Goal: Find specific page/section: Find specific page/section

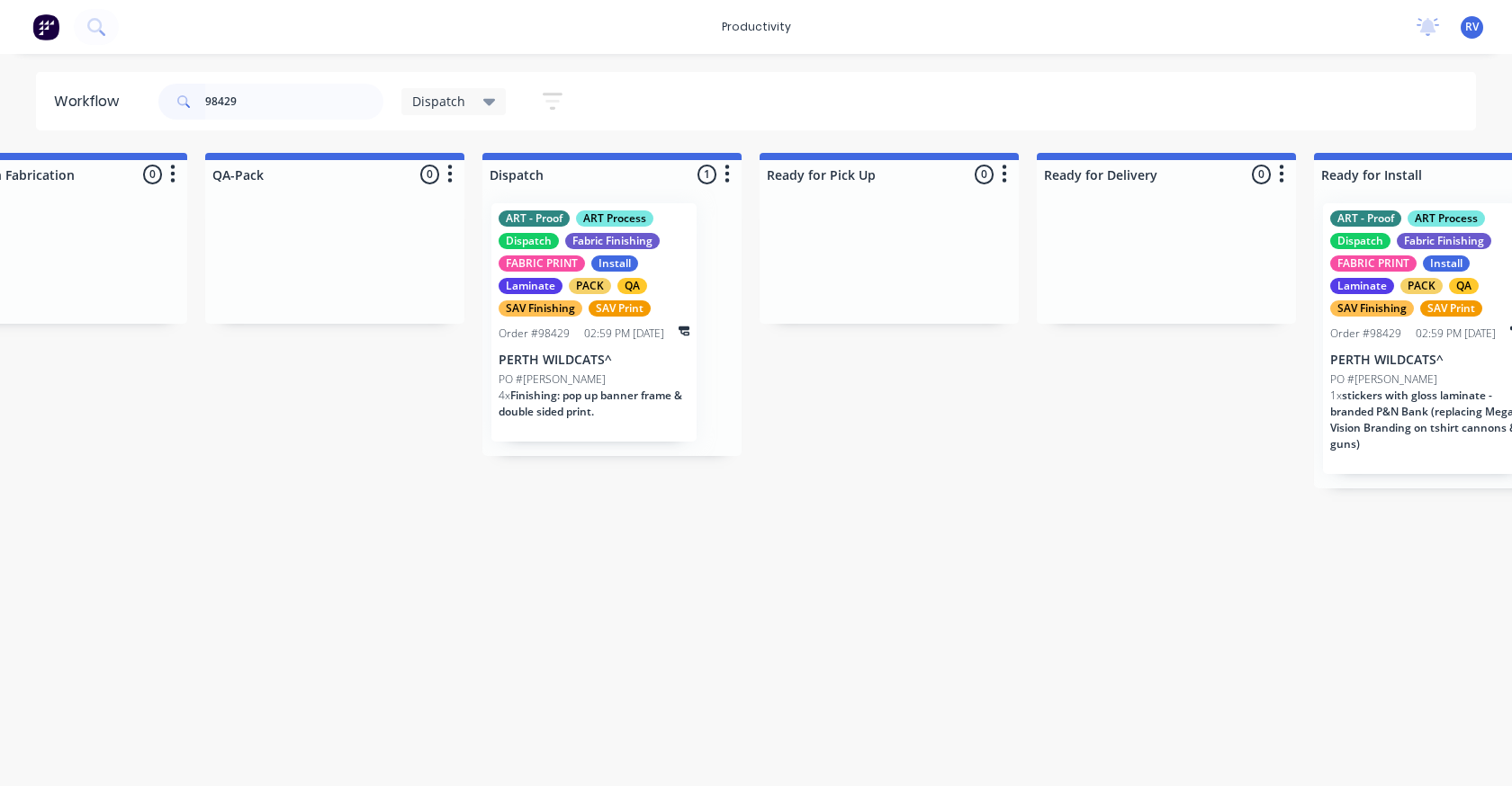
scroll to position [0, 955]
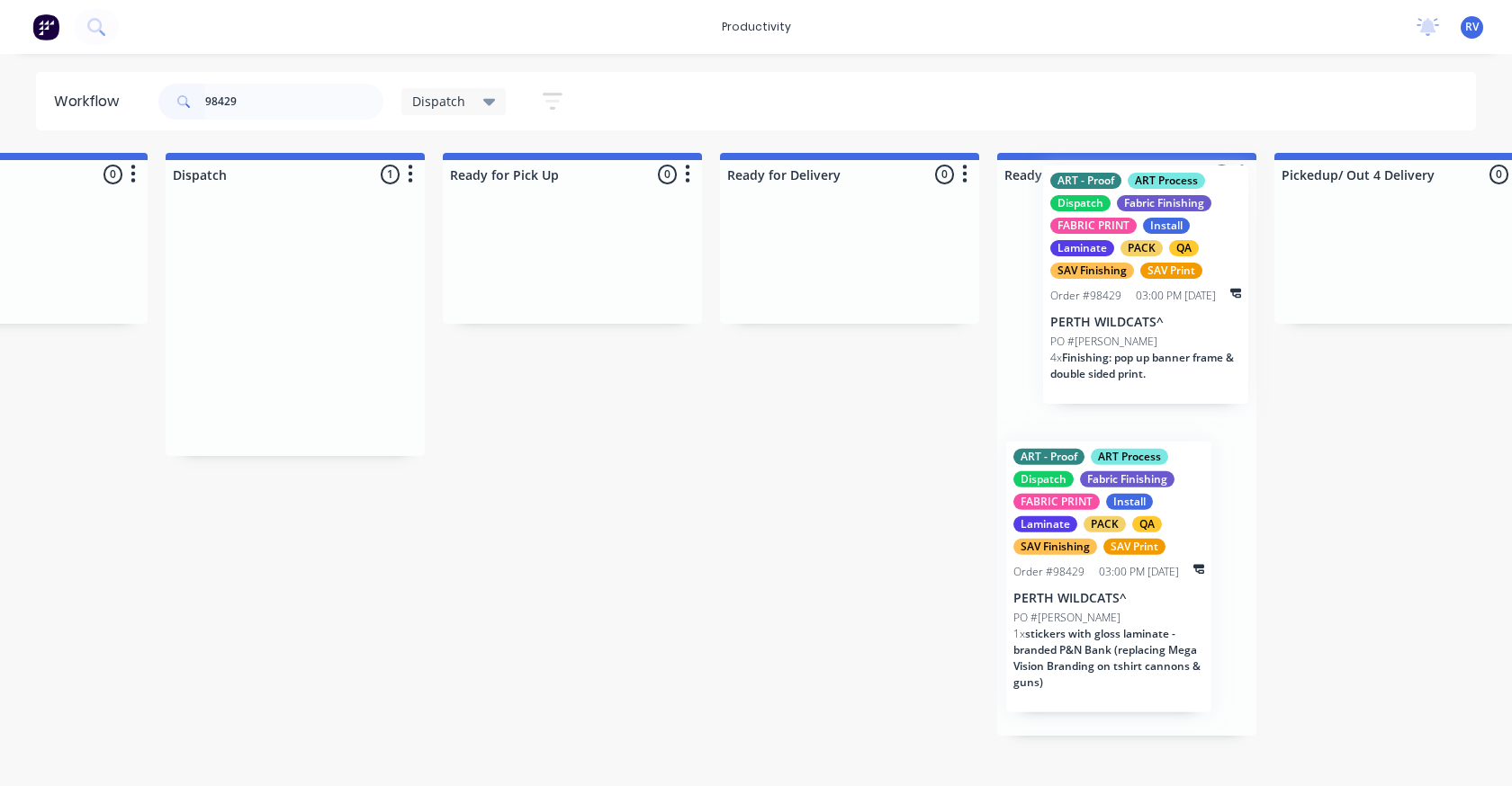
drag, startPoint x: 586, startPoint y: 319, endPoint x: 1136, endPoint y: 283, distance: 551.2
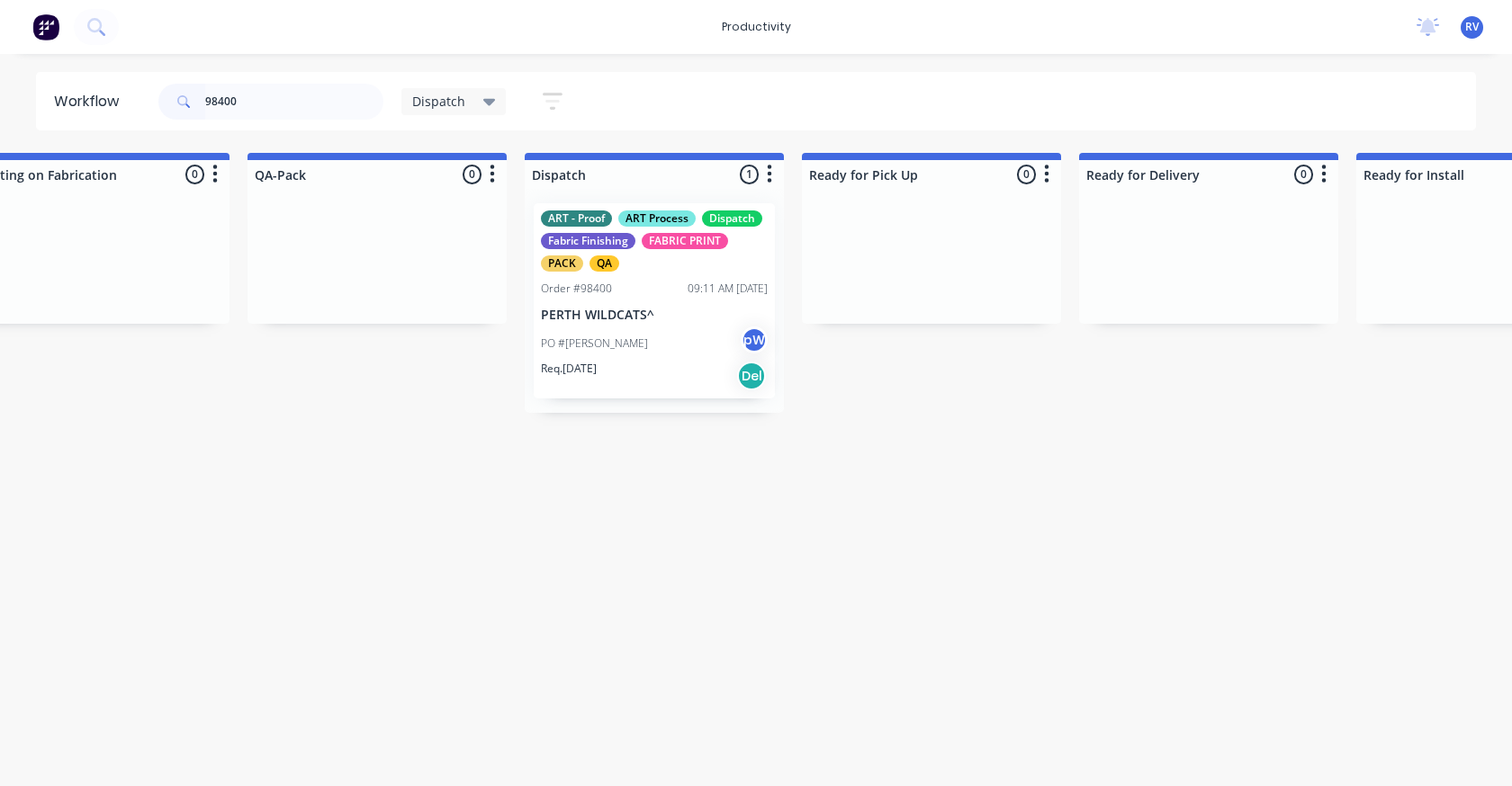
scroll to position [0, 1762]
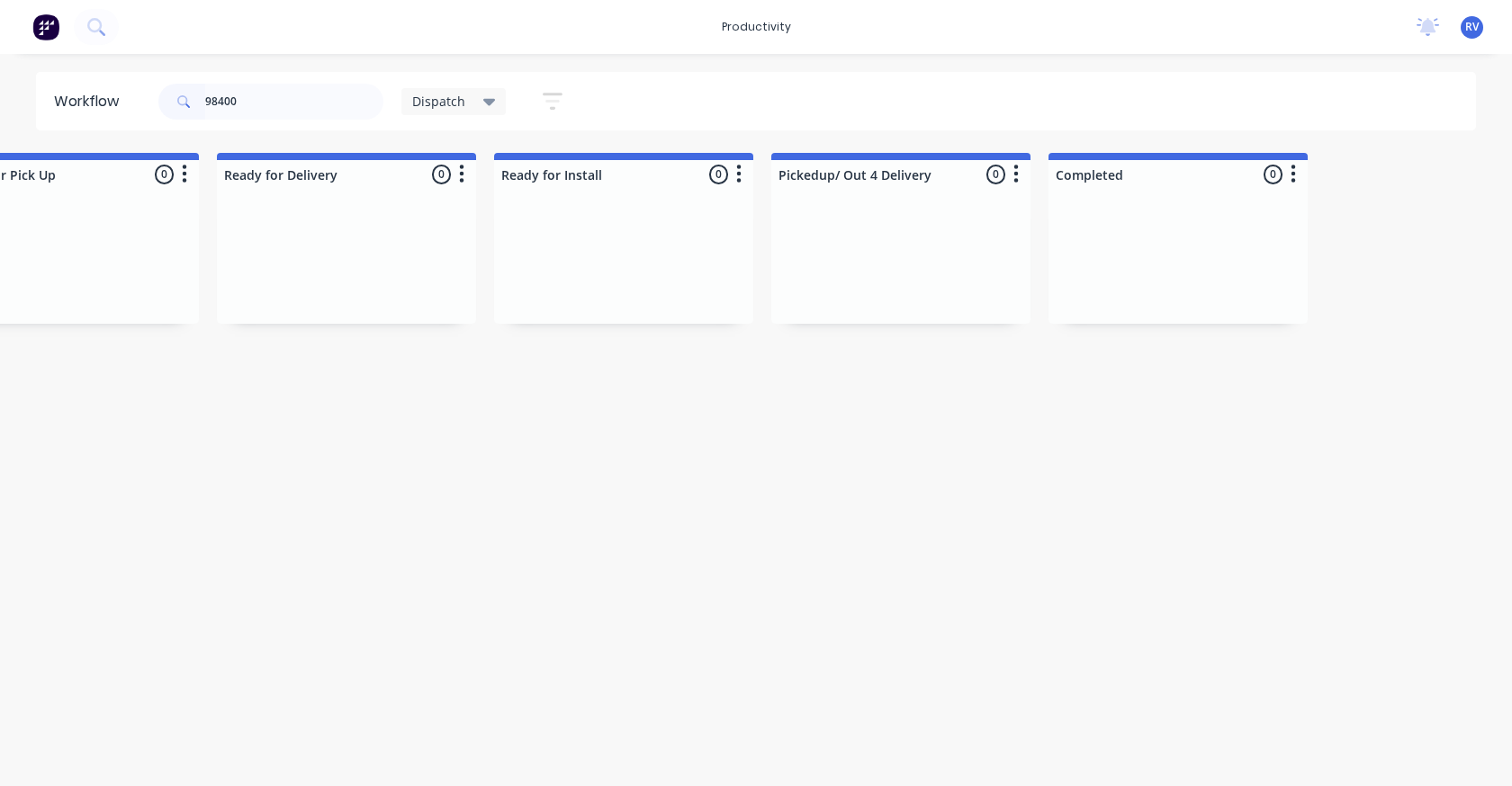
type input "98400"
drag, startPoint x: 572, startPoint y: 762, endPoint x: 544, endPoint y: 761, distance: 28.0
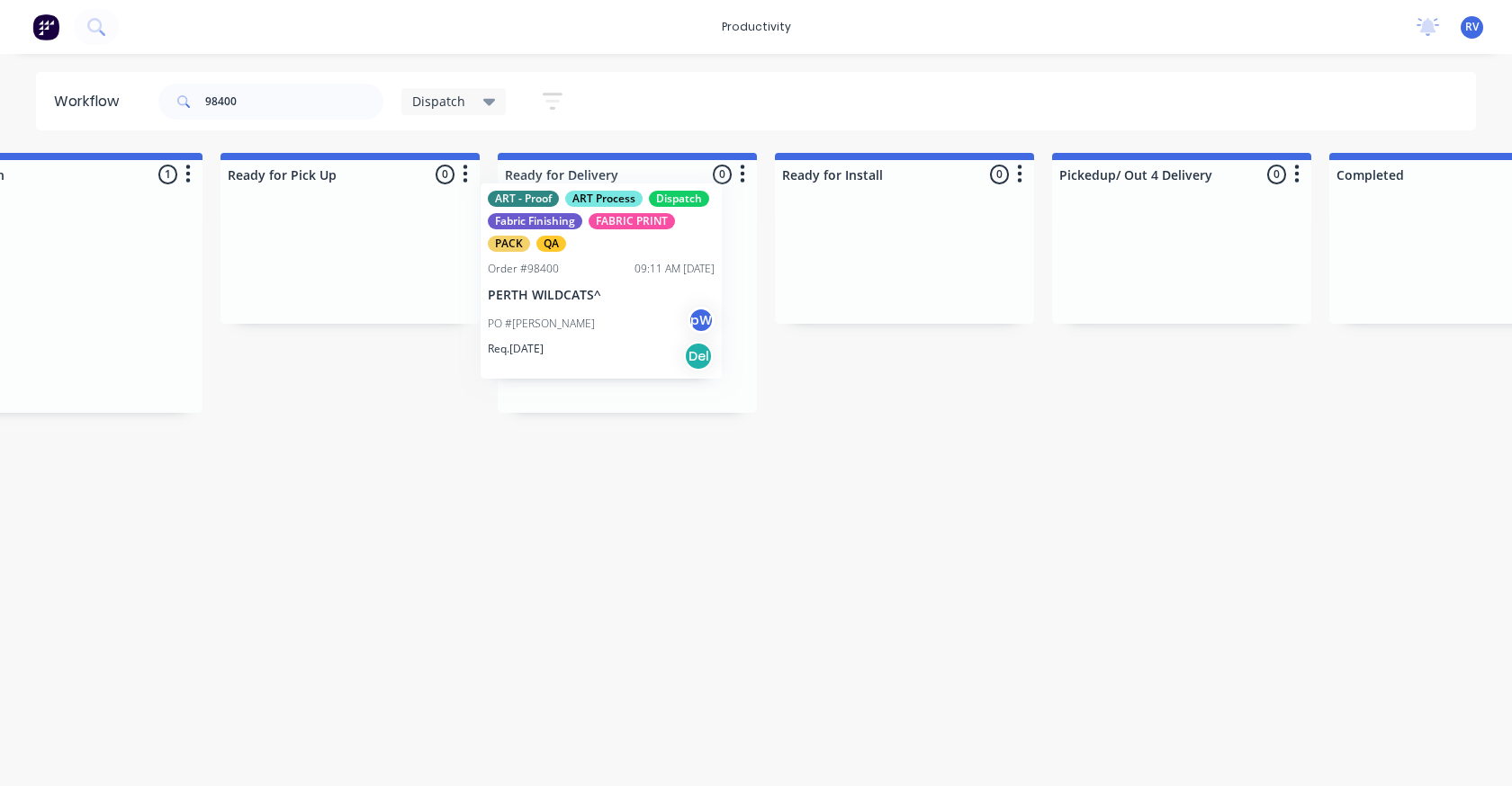
scroll to position [0, 1480]
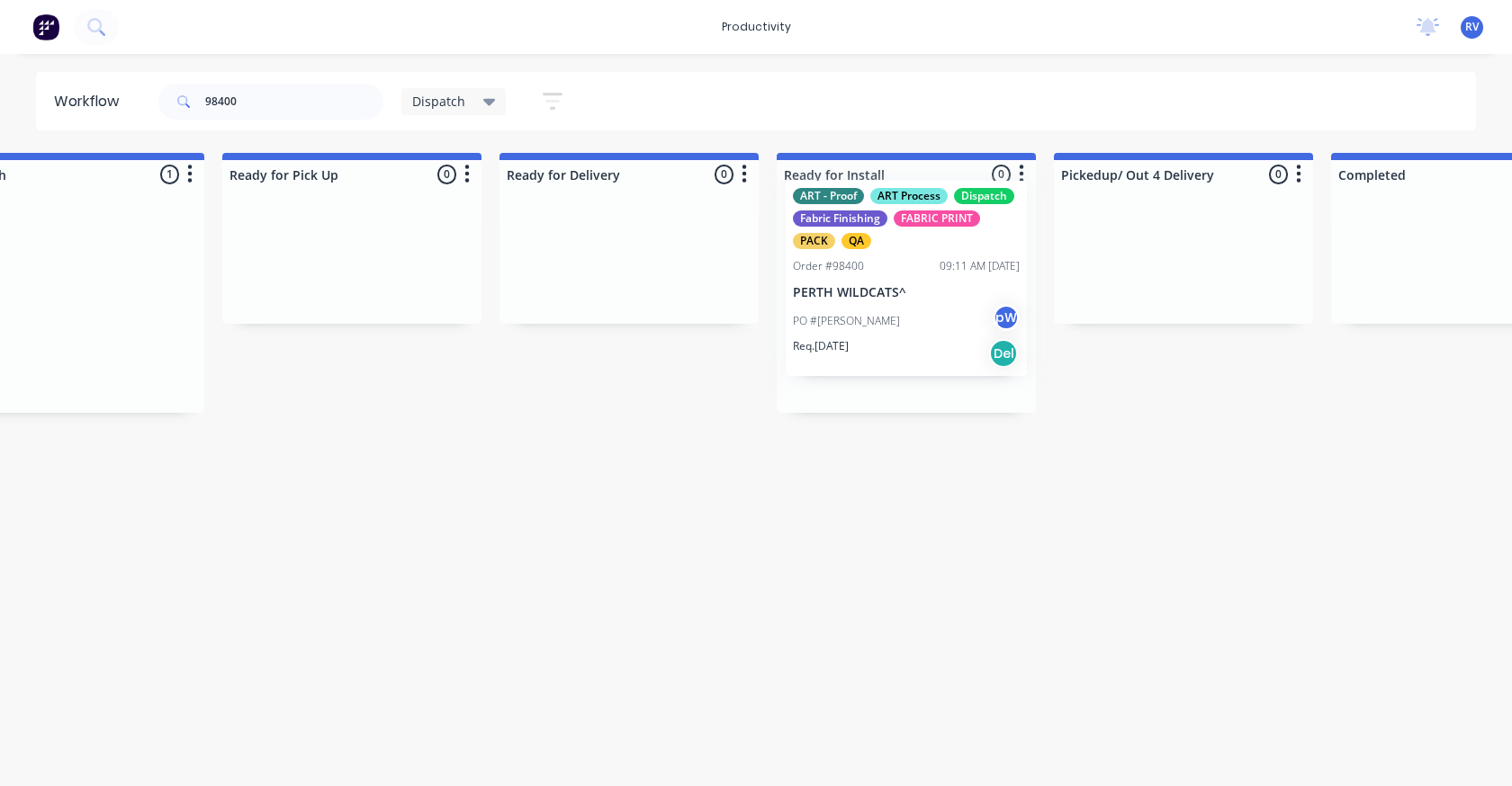
drag, startPoint x: 82, startPoint y: 273, endPoint x: 916, endPoint y: 247, distance: 834.4
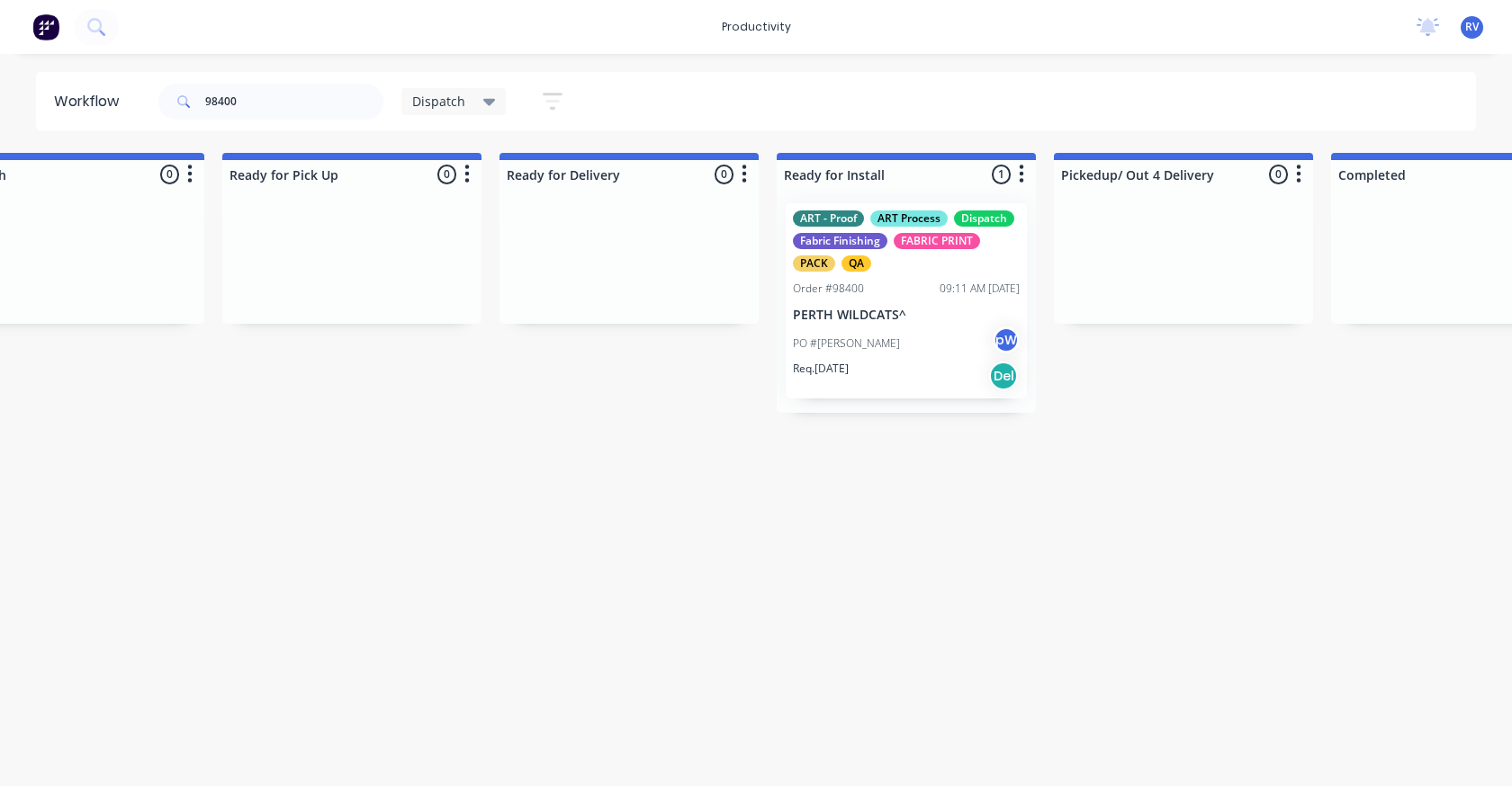
click at [448, 109] on span "Dispatch" at bounding box center [438, 100] width 53 height 19
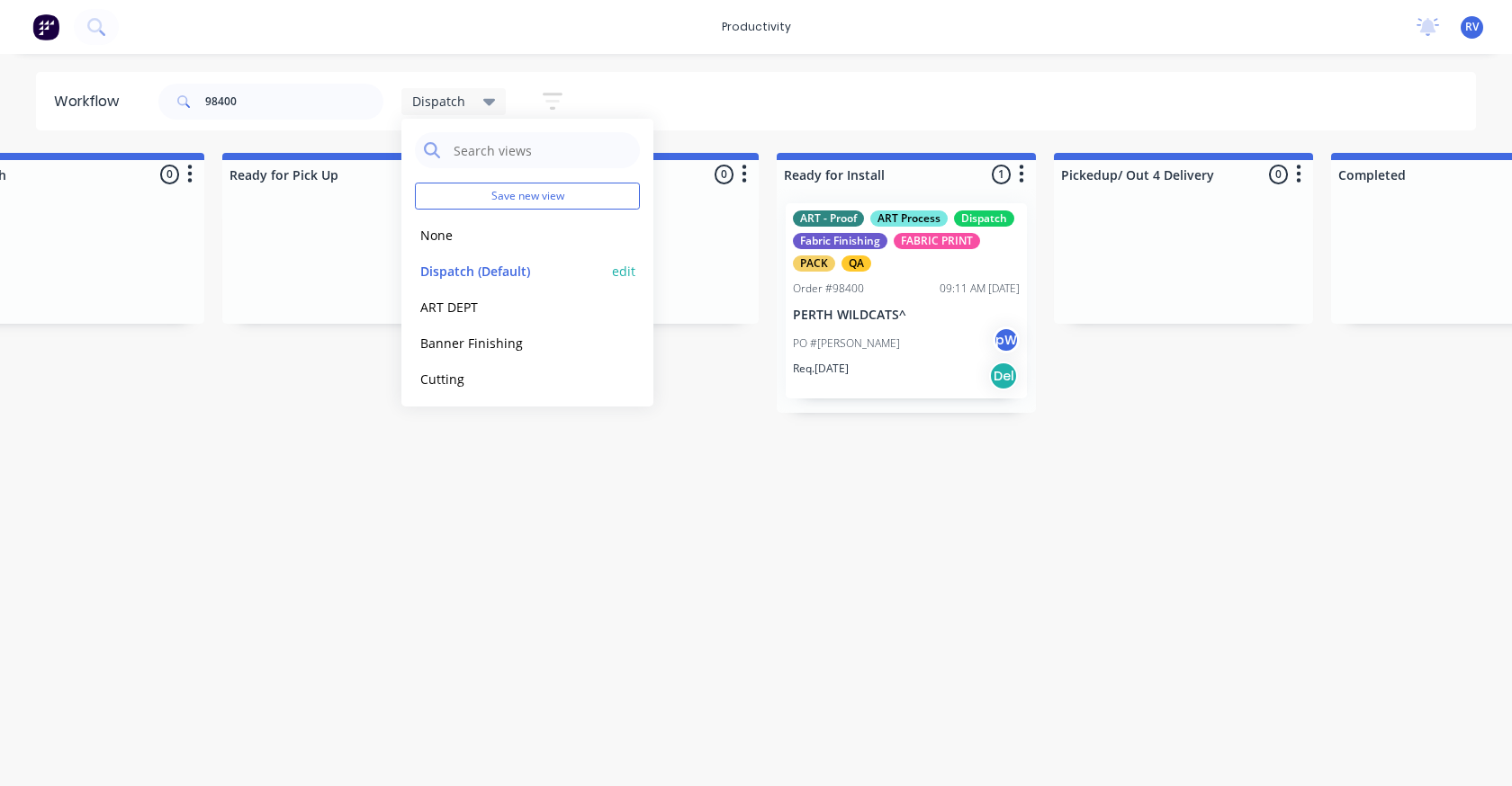
click at [459, 257] on div "Dispatch (Default) edit" at bounding box center [527, 270] width 225 height 36
click at [472, 259] on div "Dispatch (Default) edit" at bounding box center [527, 270] width 225 height 36
click at [471, 264] on button "Dispatch (Default)" at bounding box center [510, 271] width 191 height 20
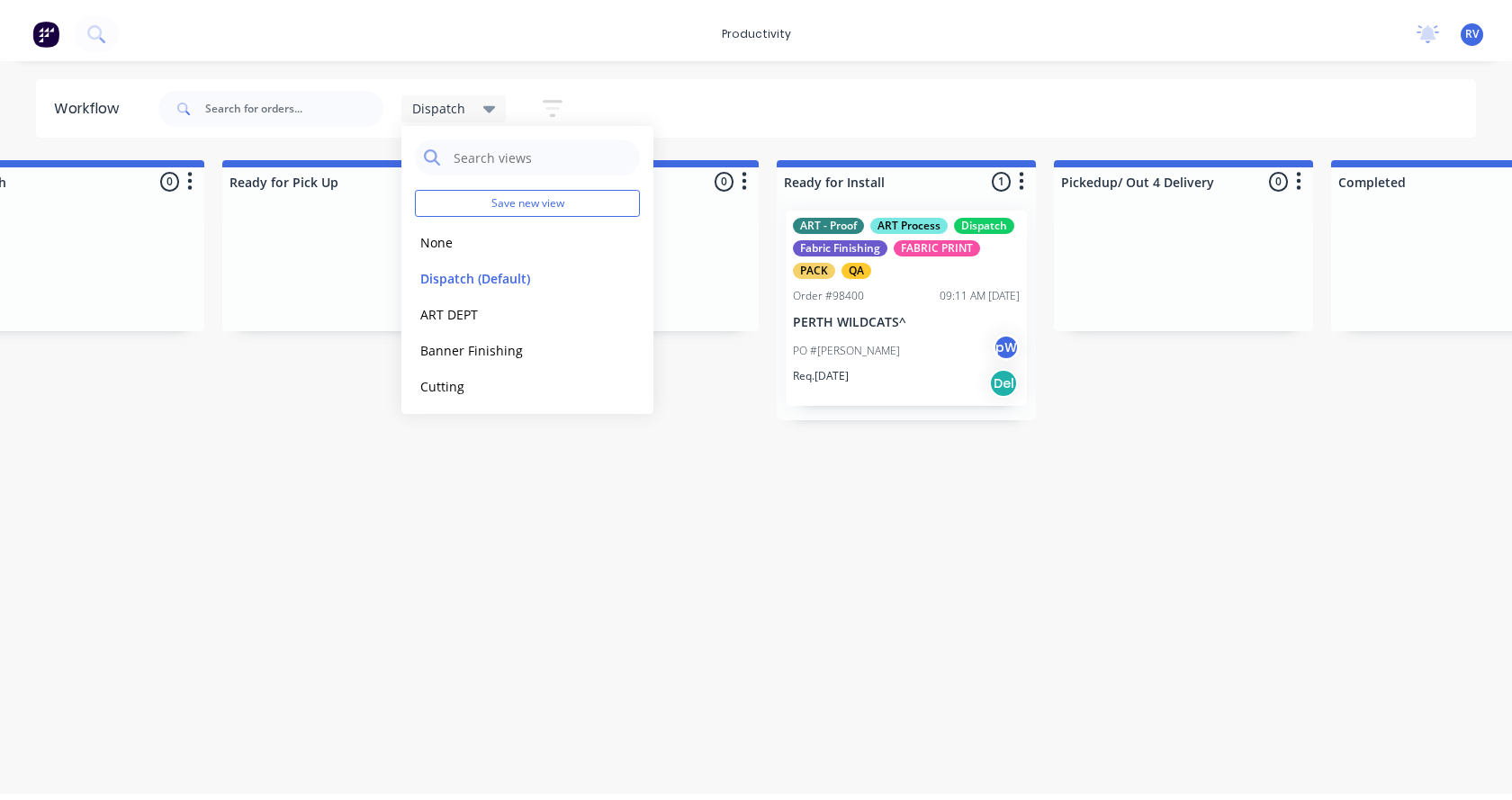
scroll to position [0, 0]
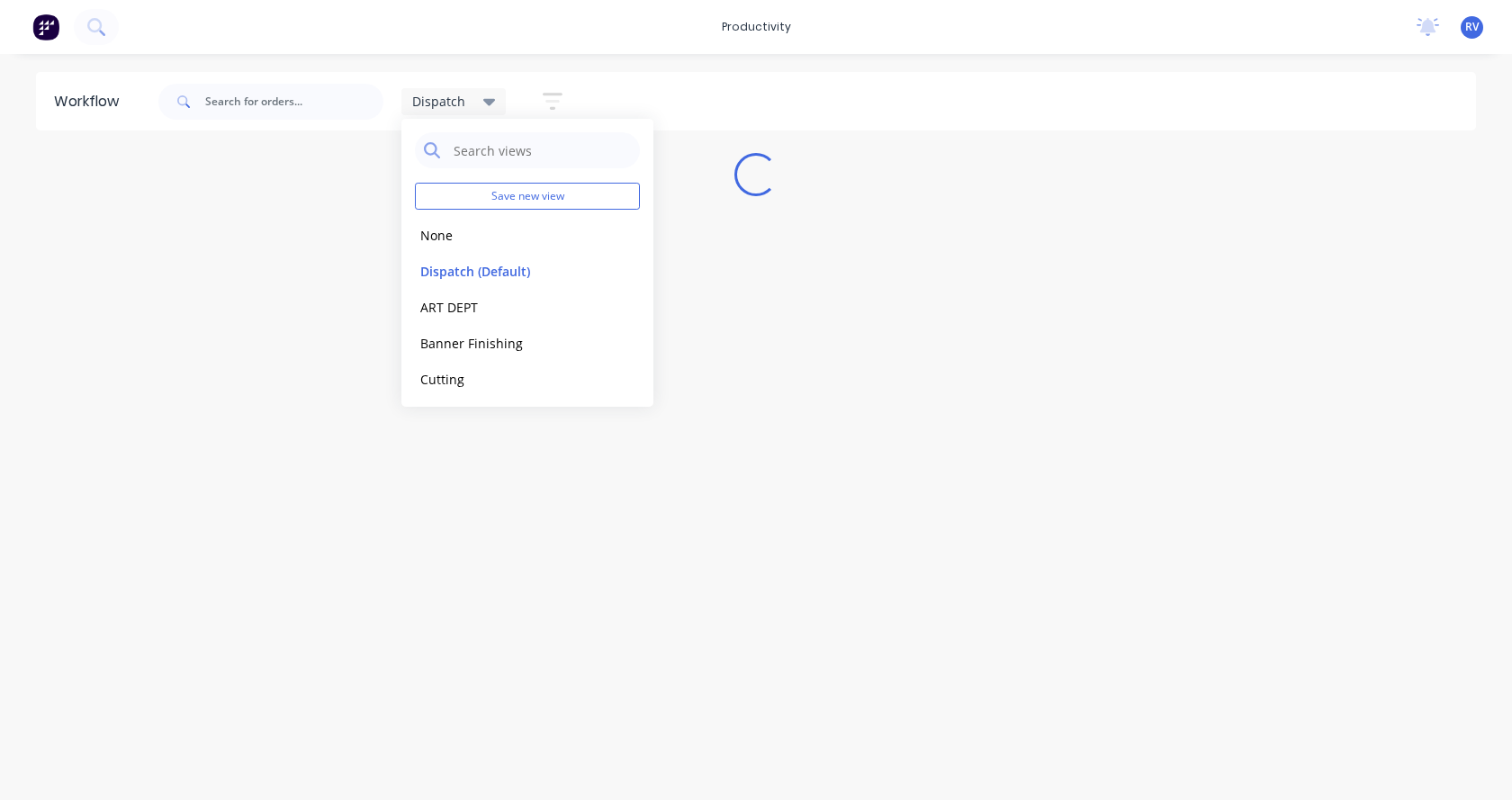
click at [335, 509] on div "Workflow Dispatch Save new view None edit Dispatch (Default) edit ART DEPT edit…" at bounding box center [756, 418] width 1512 height 692
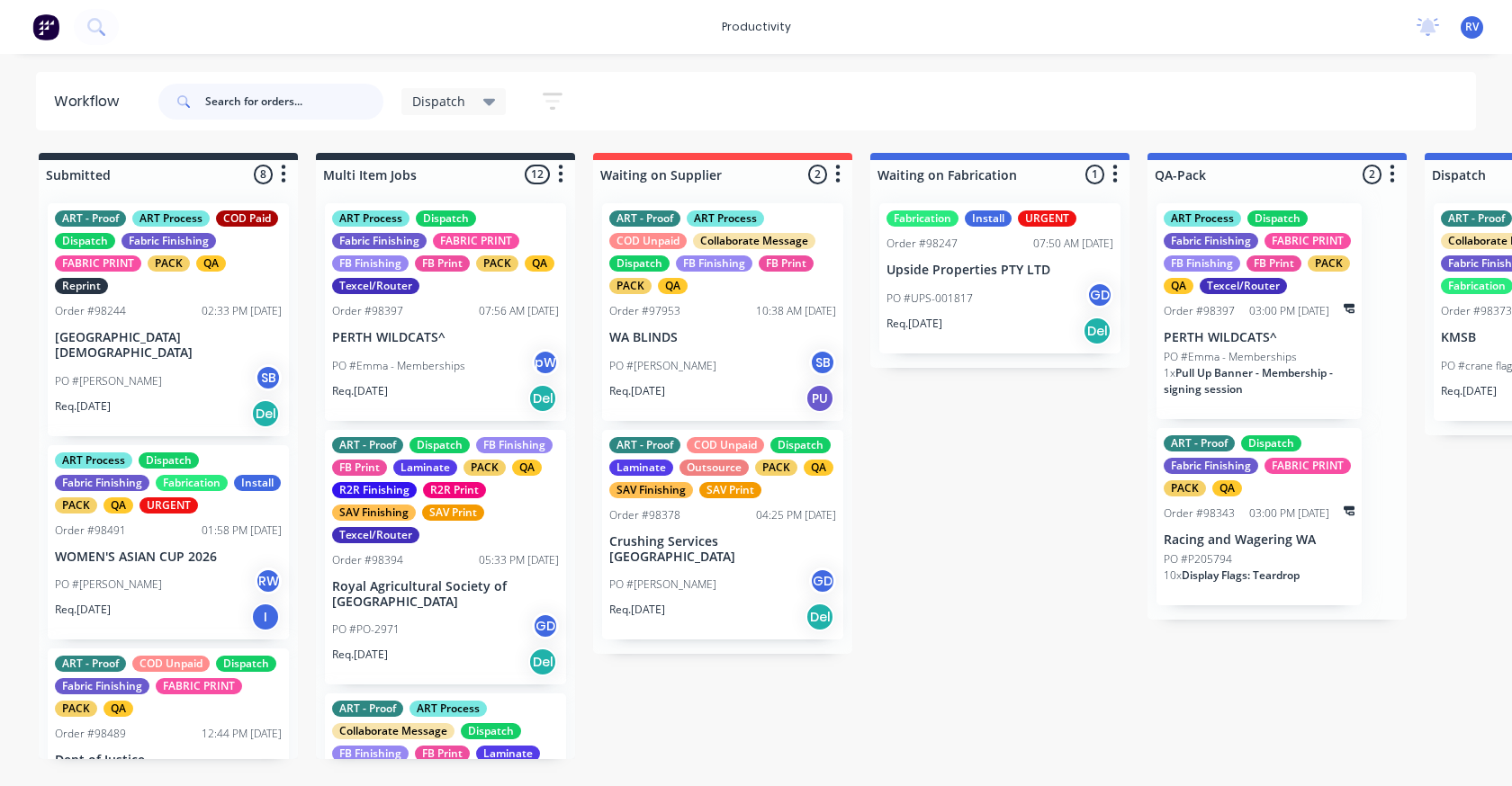
click at [226, 98] on input "text" at bounding box center [294, 101] width 179 height 36
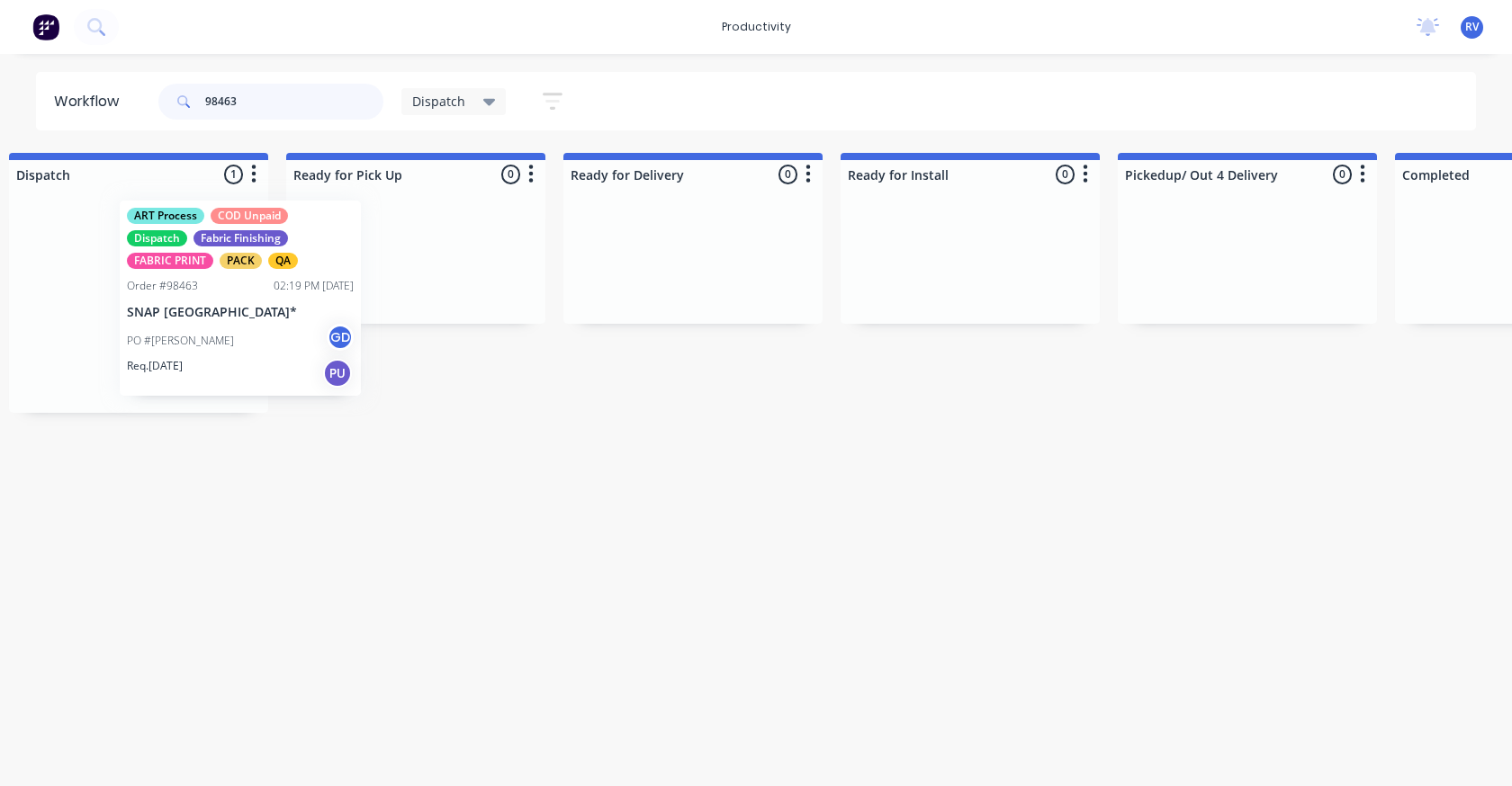
scroll to position [0, 1411]
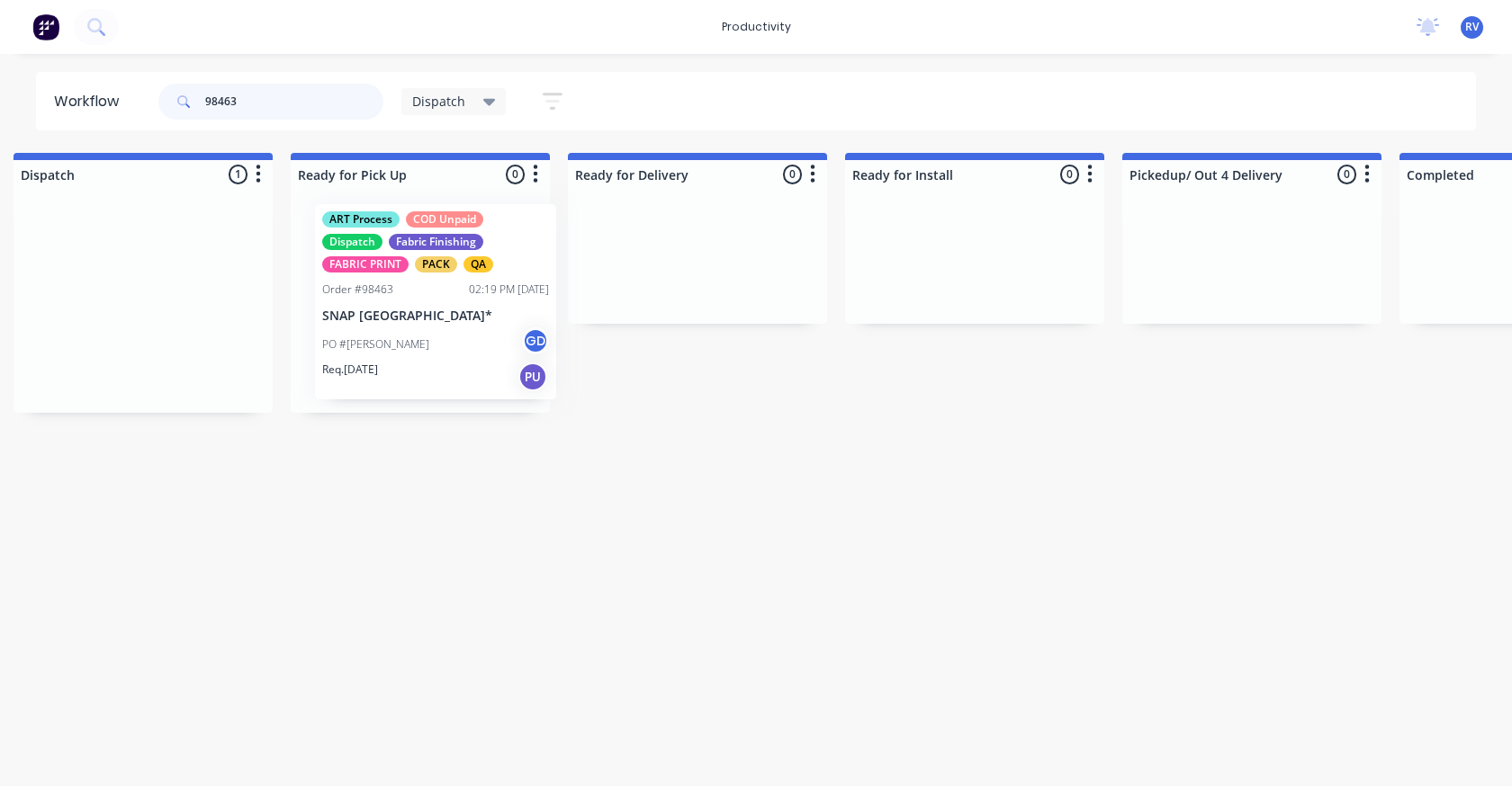
drag, startPoint x: 102, startPoint y: 283, endPoint x: 434, endPoint y: 269, distance: 332.3
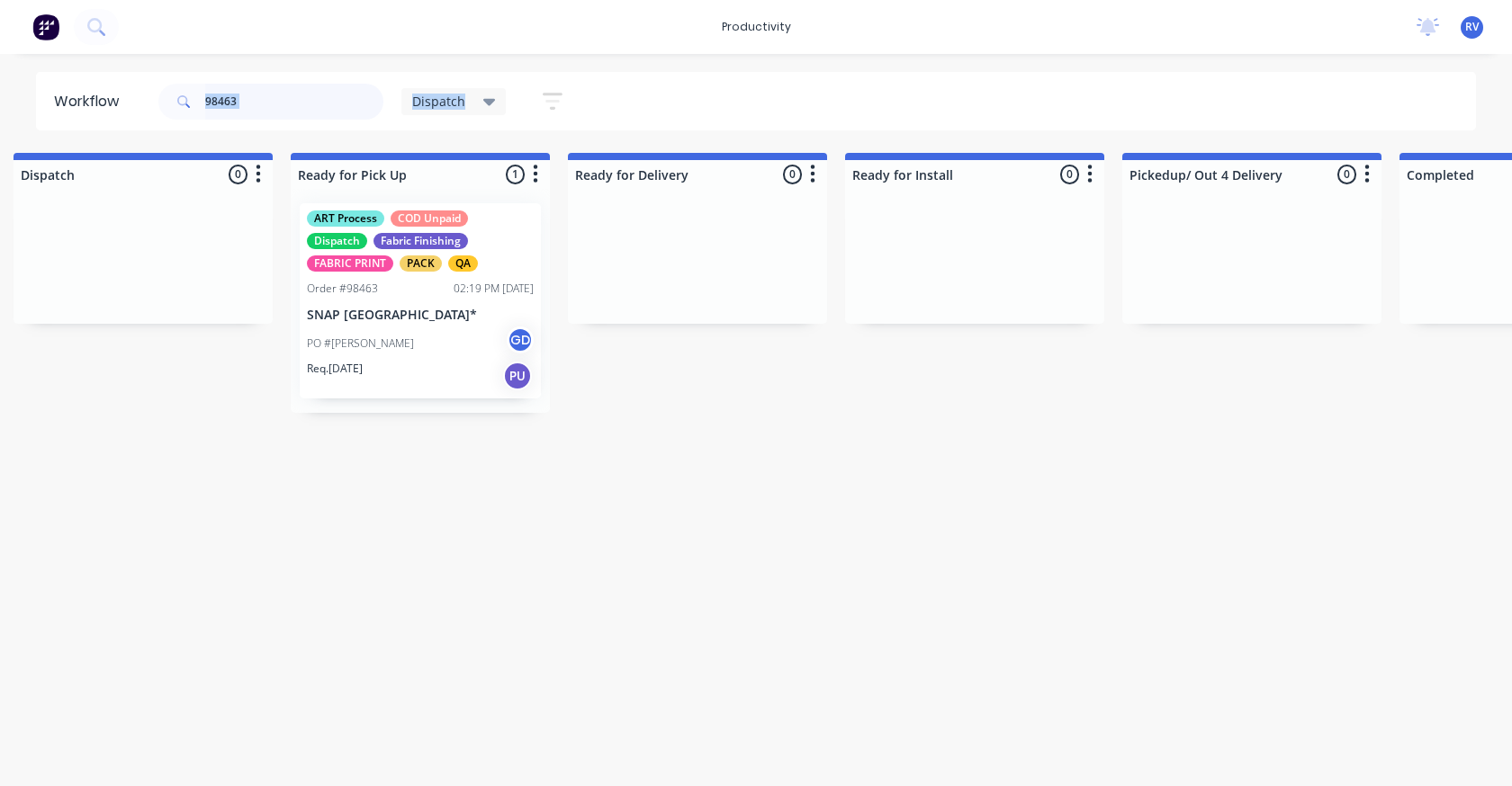
click at [267, 112] on input "98463" at bounding box center [294, 101] width 179 height 36
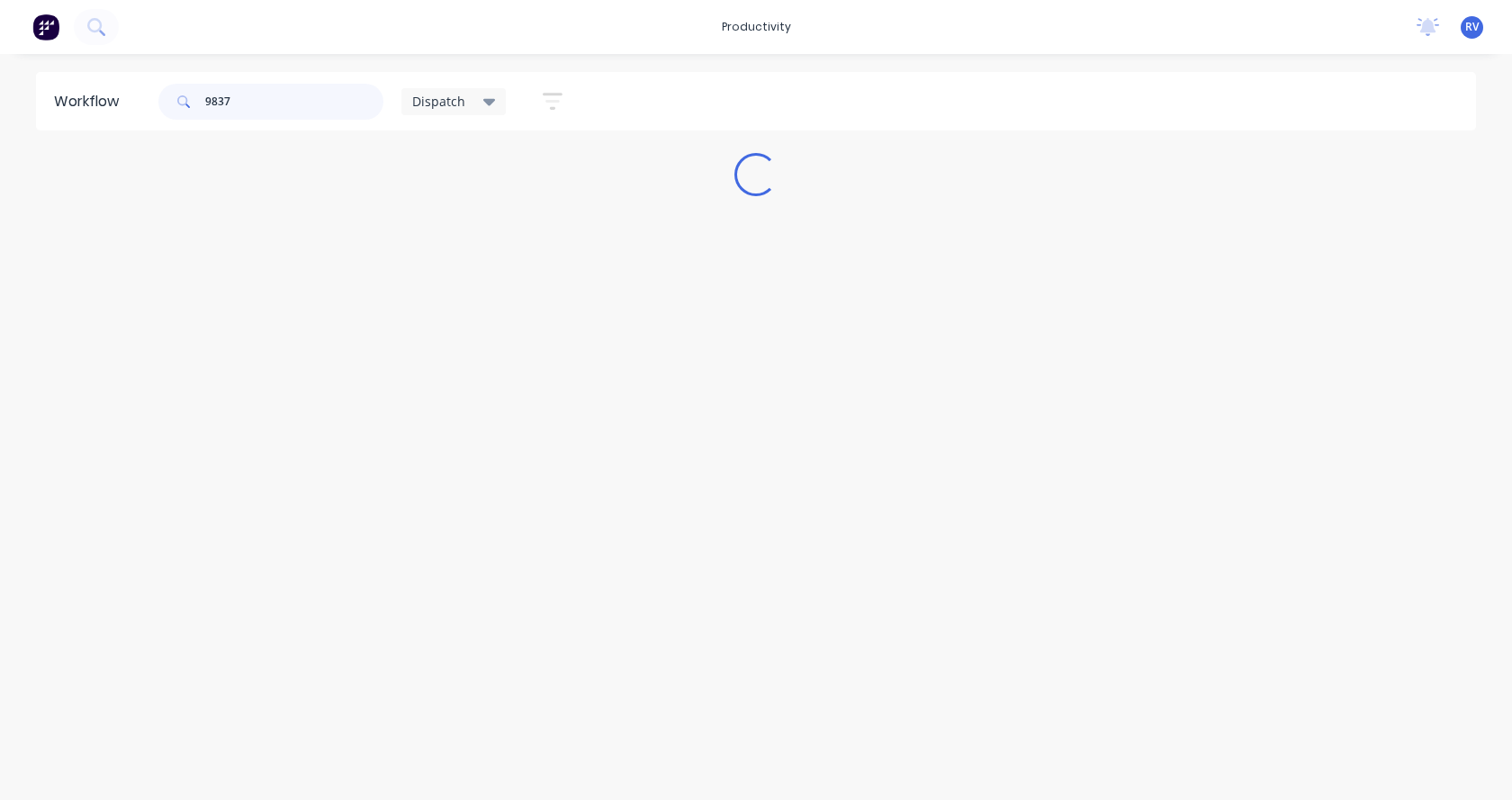
type input "98373"
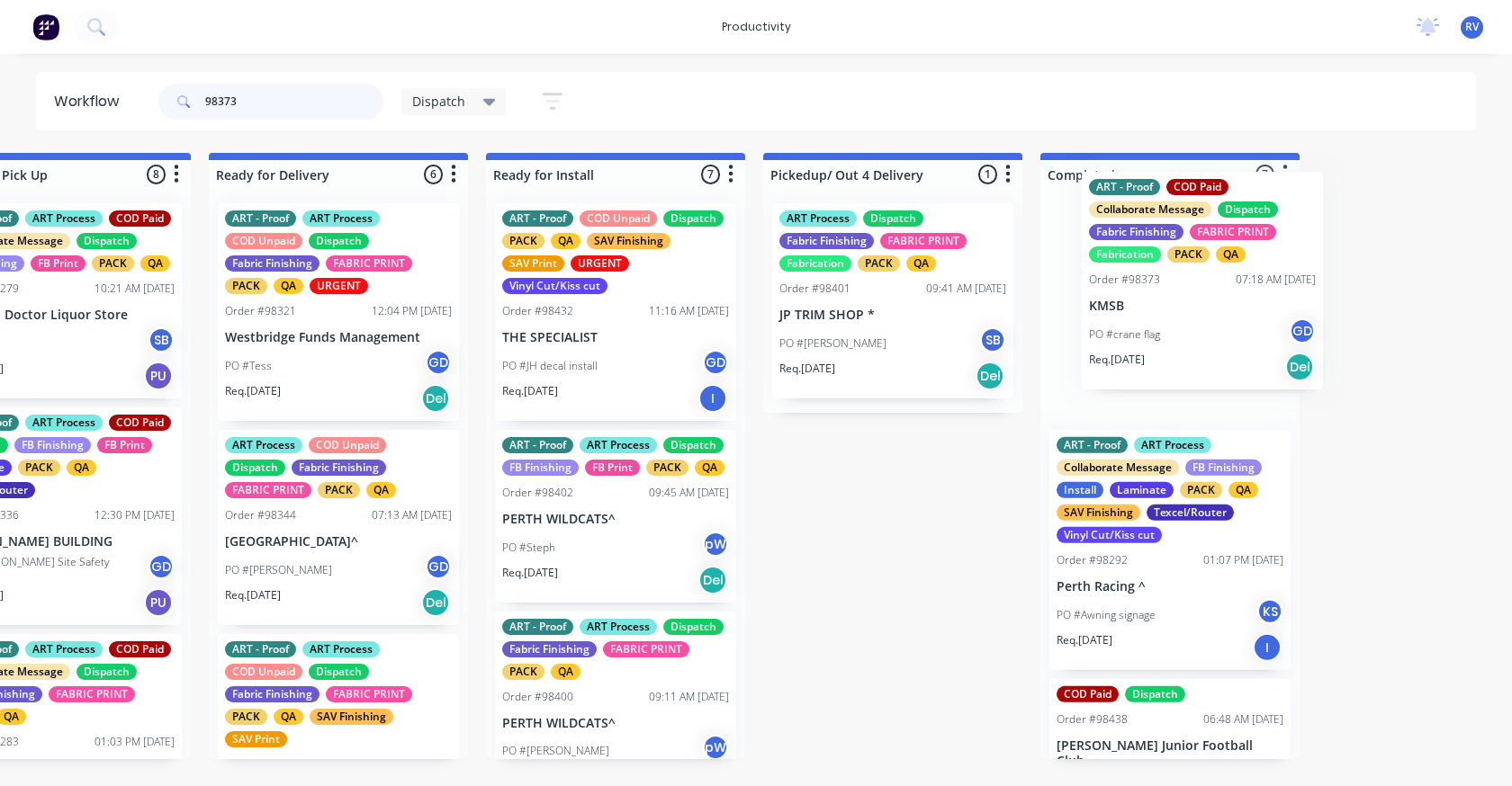
scroll to position [0, 1771]
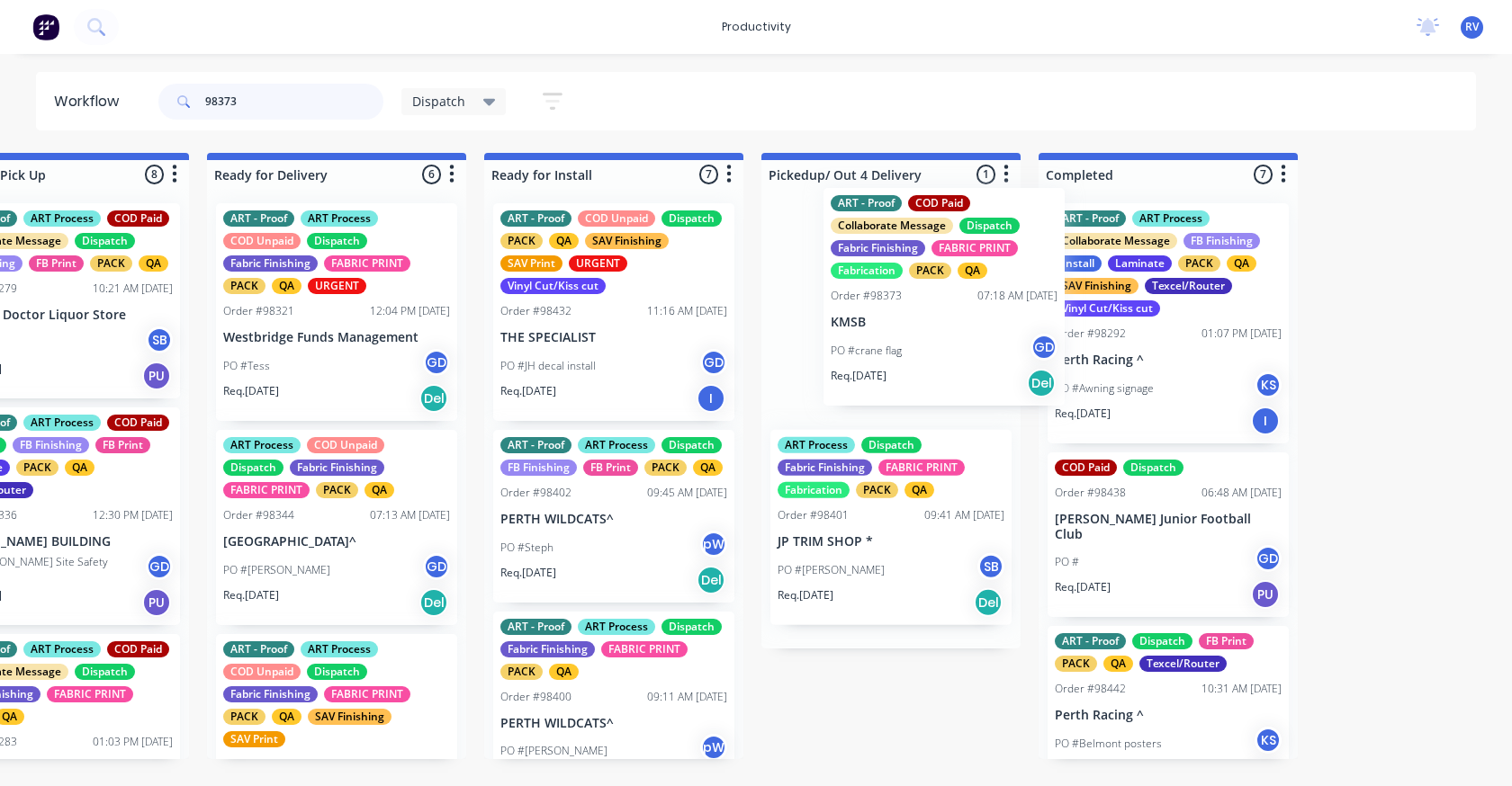
drag, startPoint x: 702, startPoint y: 329, endPoint x: 819, endPoint y: 297, distance: 121.3
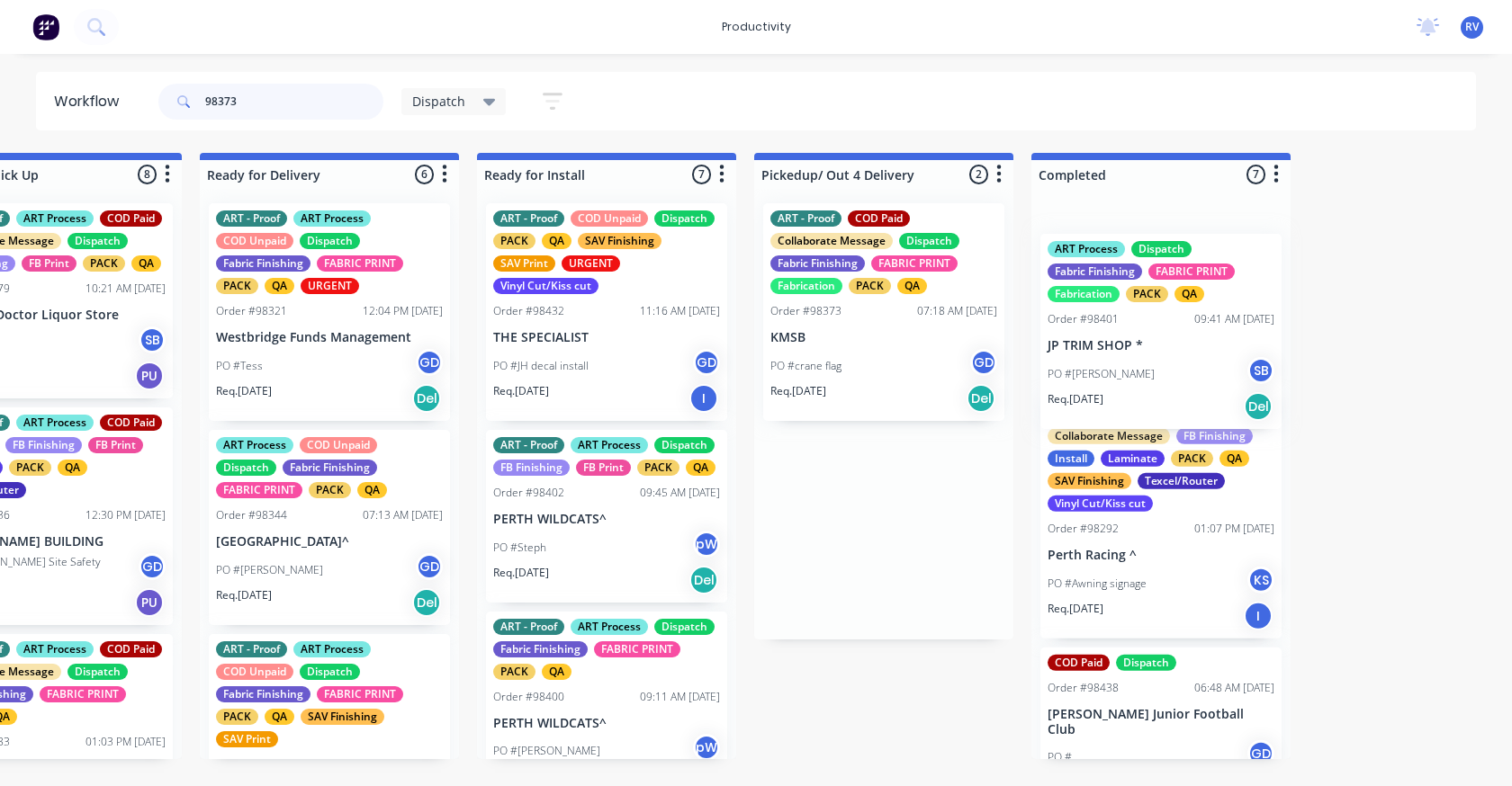
scroll to position [0, 1789]
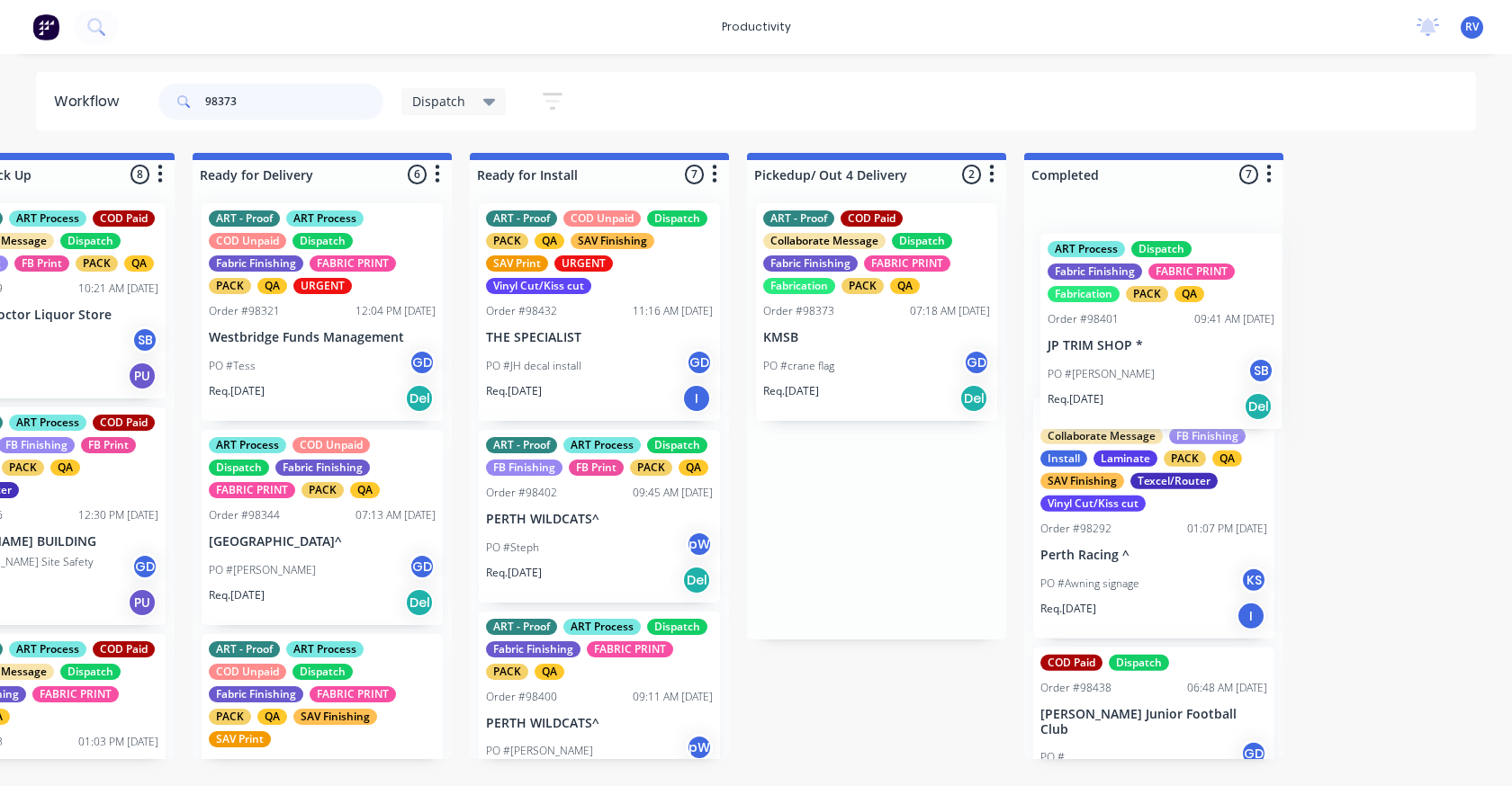
drag, startPoint x: 910, startPoint y: 571, endPoint x: 1100, endPoint y: 343, distance: 296.8
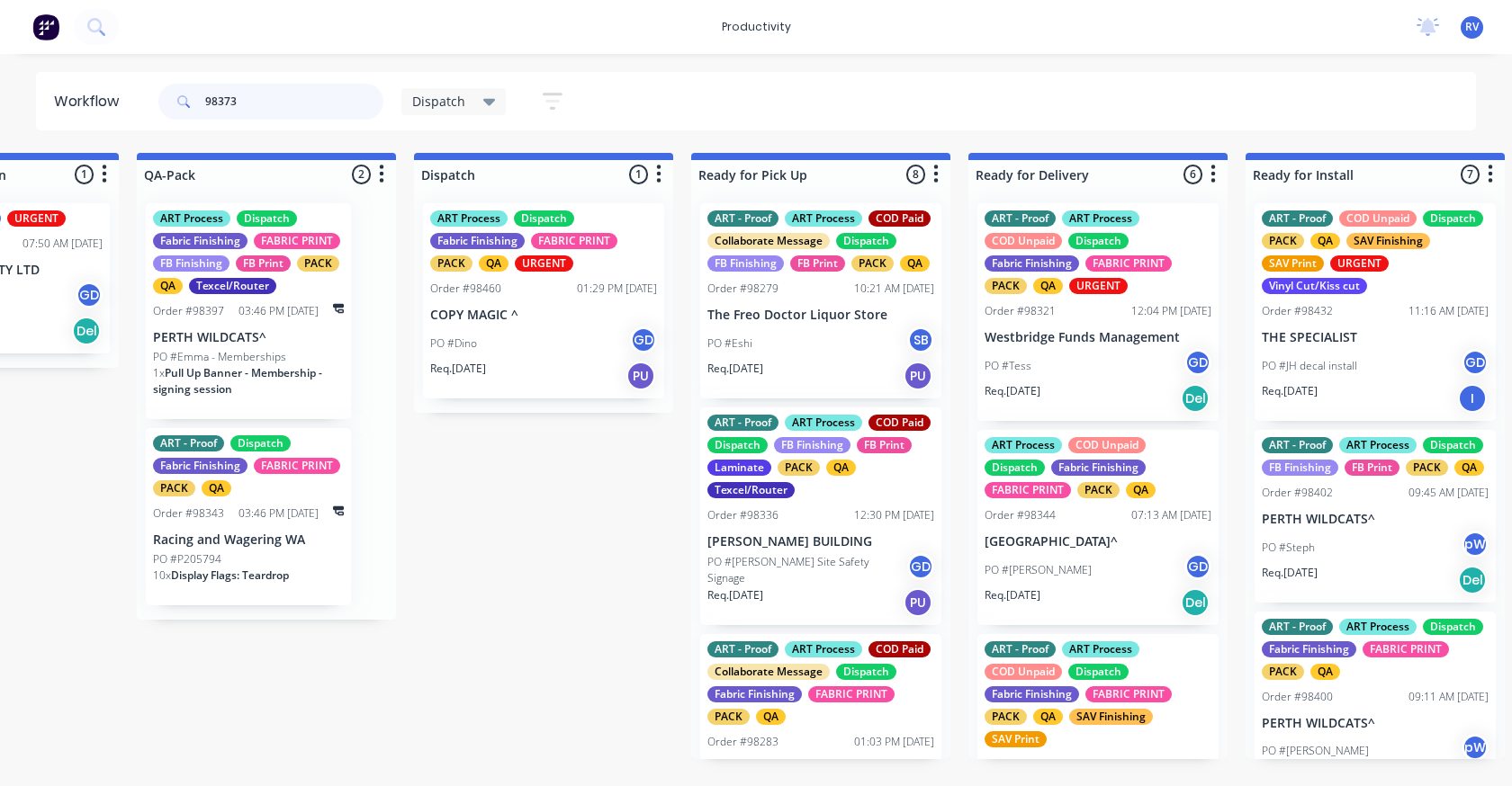
scroll to position [0, 977]
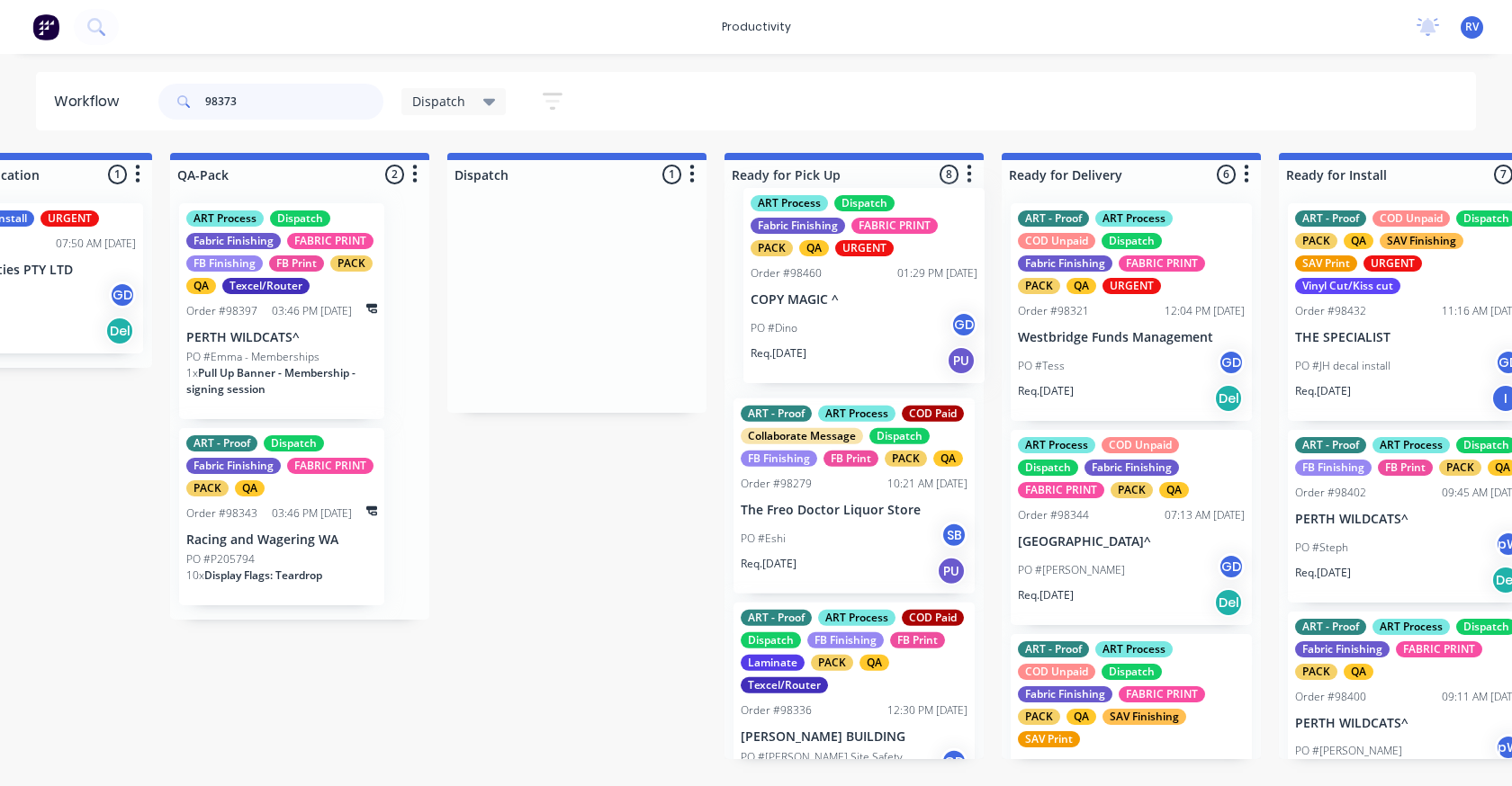
drag, startPoint x: 538, startPoint y: 271, endPoint x: 839, endPoint y: 247, distance: 302.0
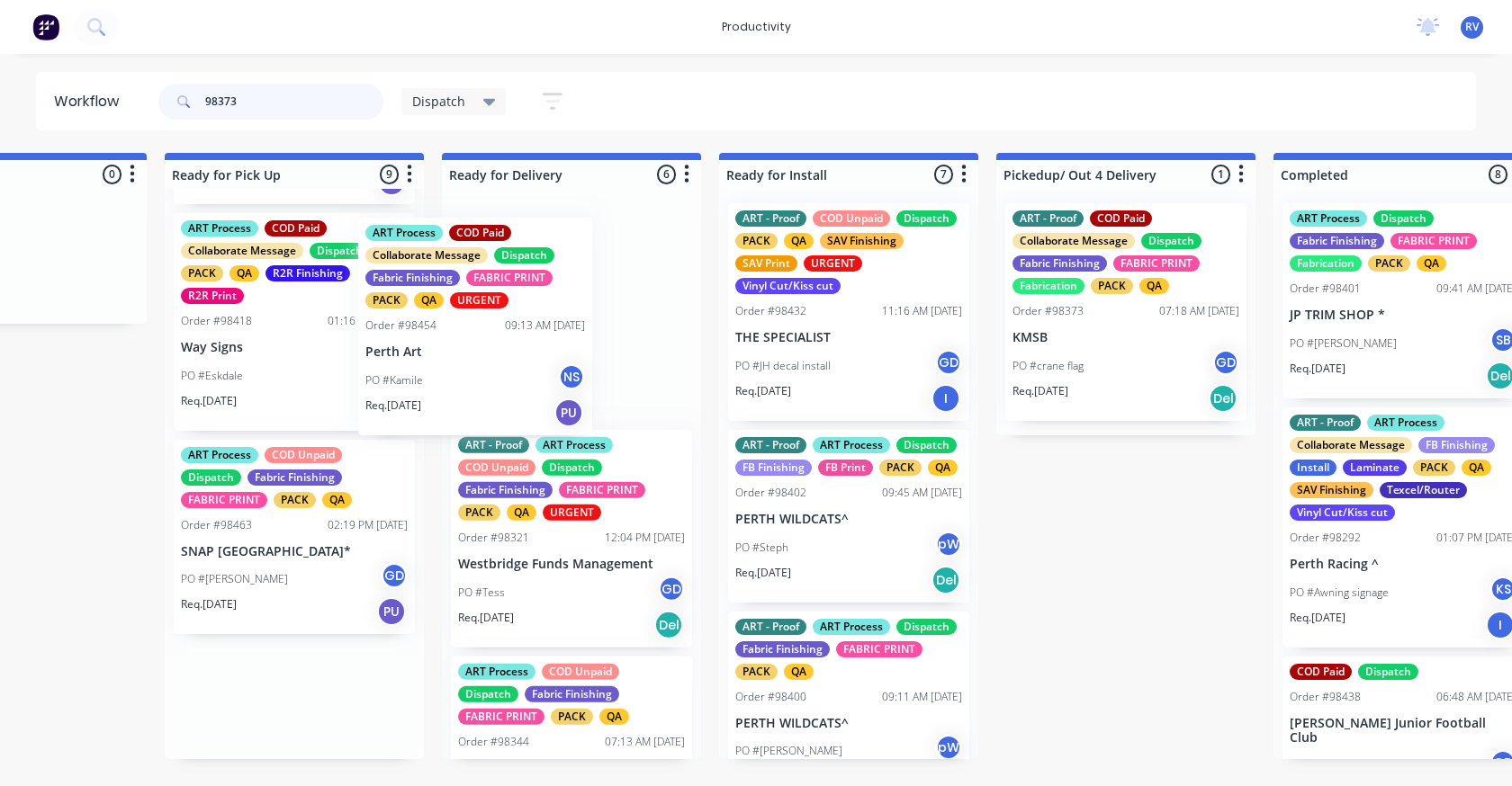
scroll to position [1258, 0]
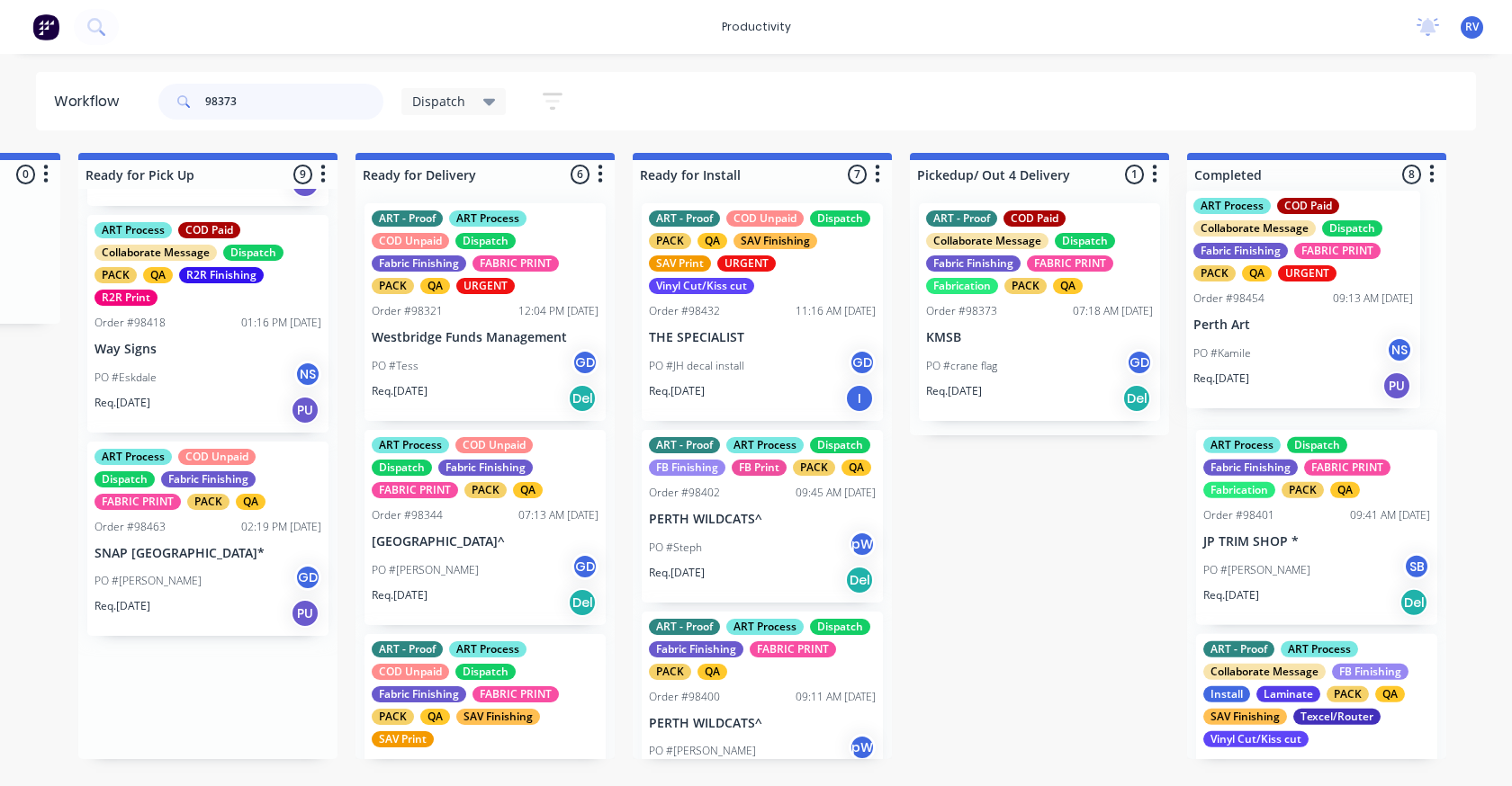
drag, startPoint x: 245, startPoint y: 390, endPoint x: 1258, endPoint y: 335, distance: 1014.5
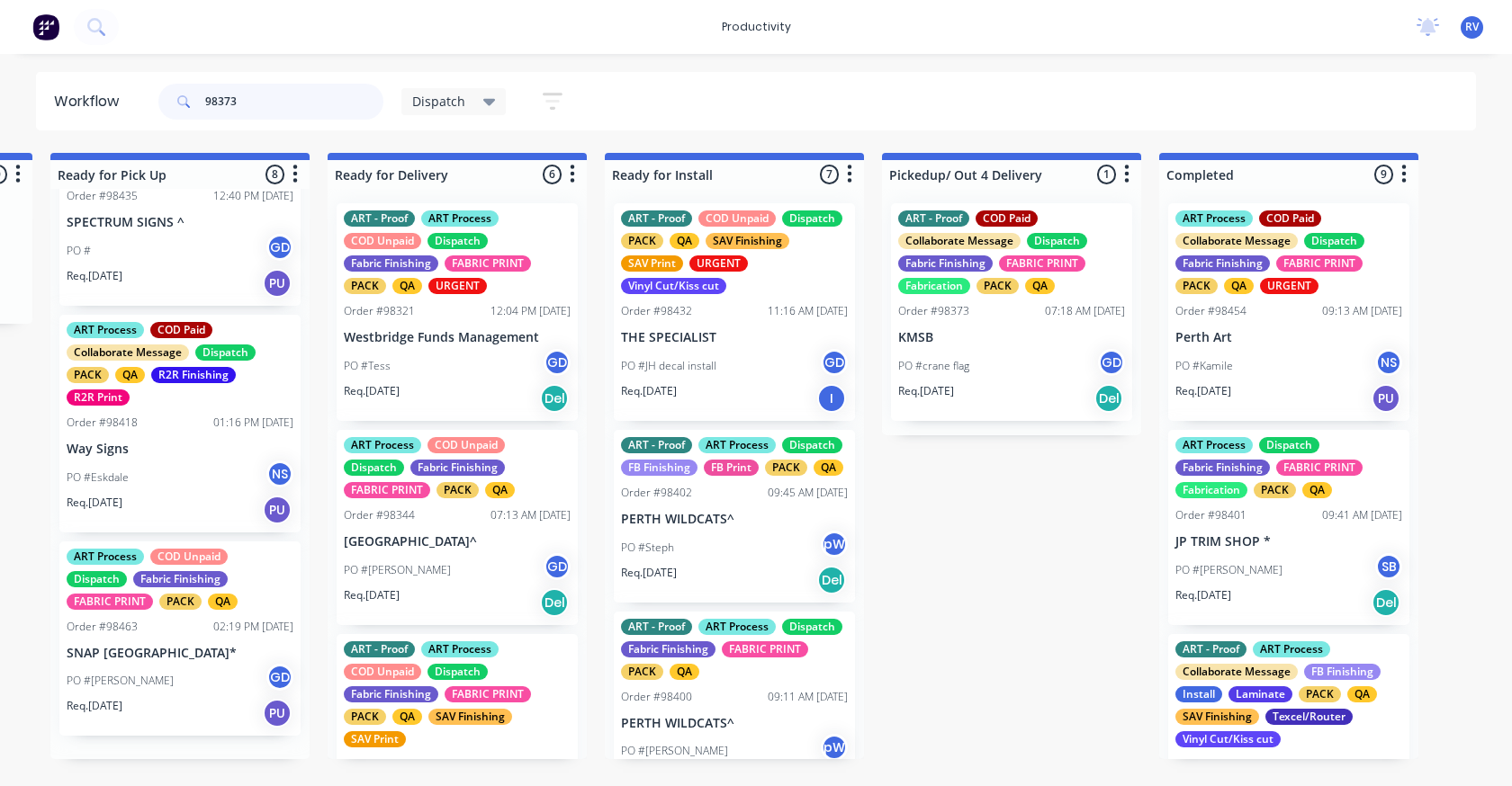
scroll to position [1158, 0]
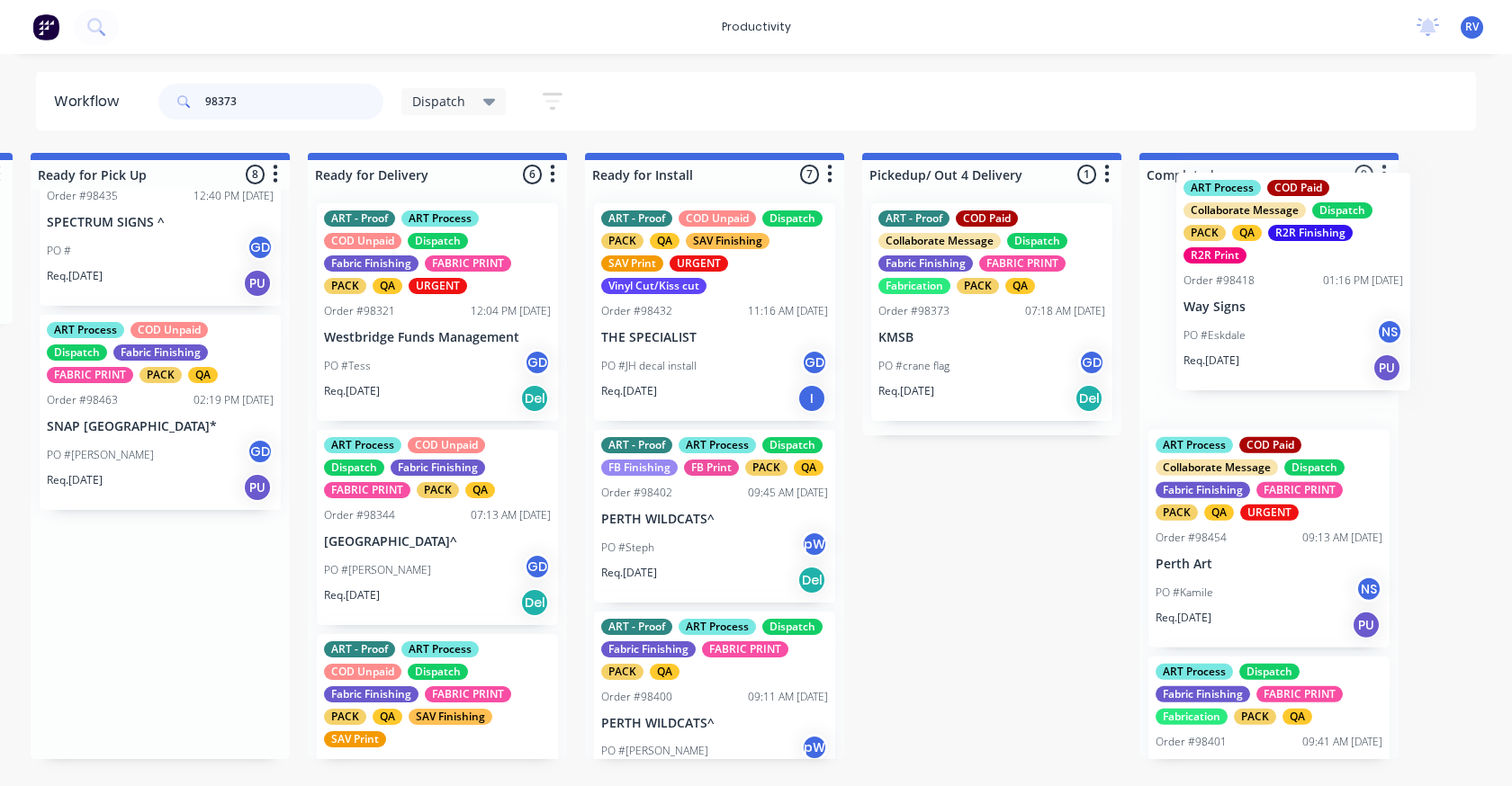
drag, startPoint x: 172, startPoint y: 474, endPoint x: 1245, endPoint y: 304, distance: 1086.4
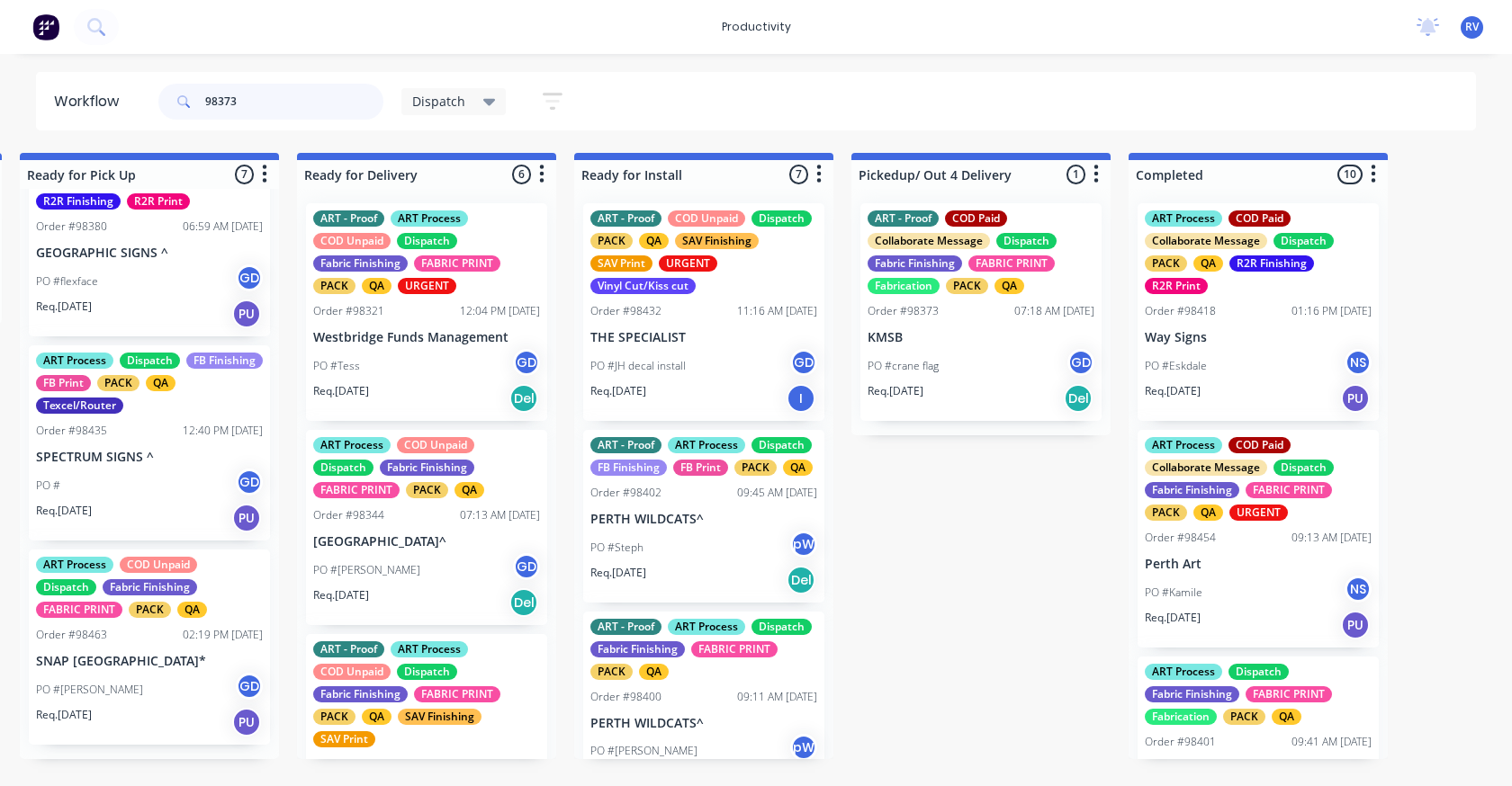
scroll to position [842, 0]
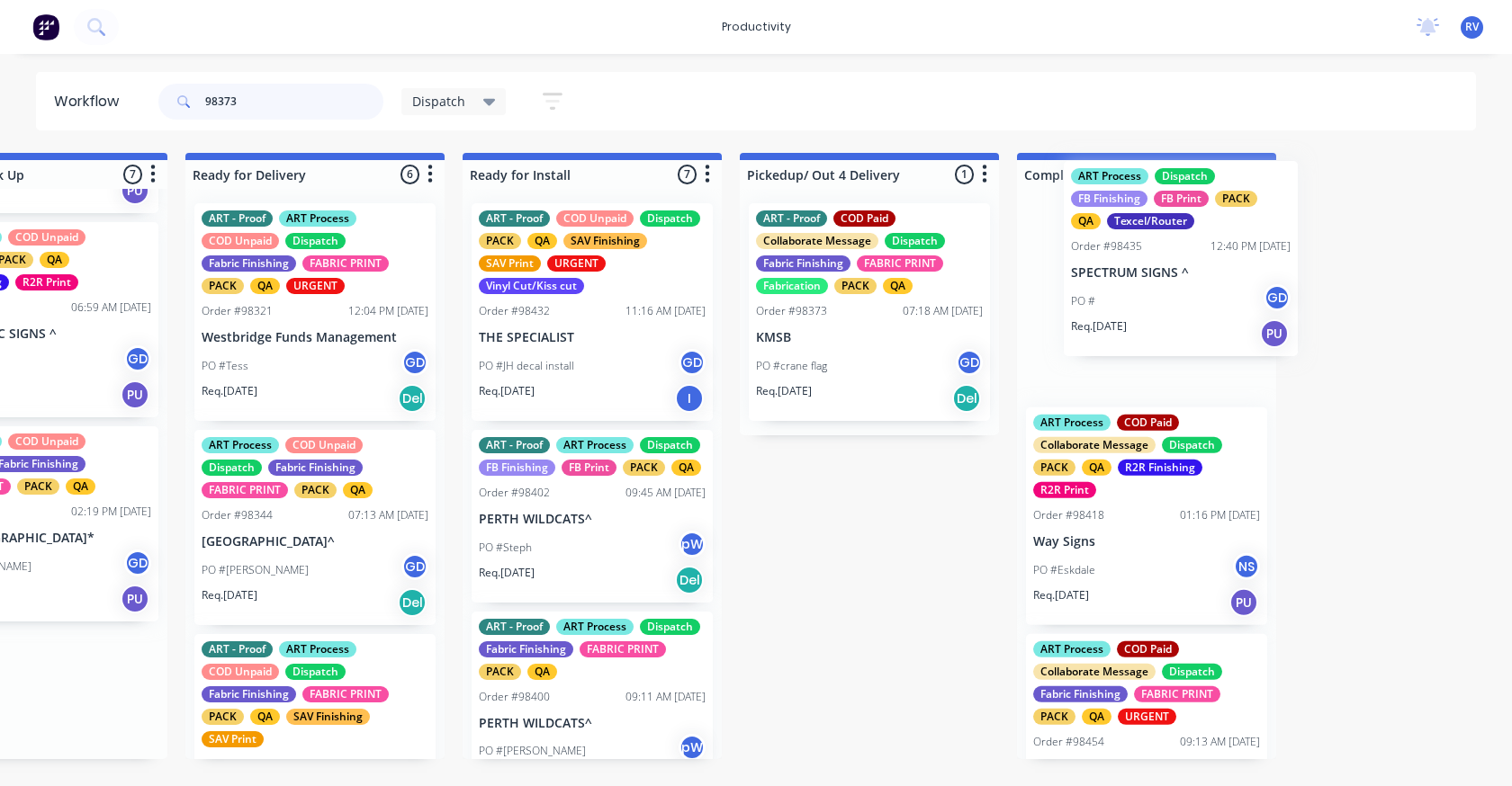
drag, startPoint x: 145, startPoint y: 544, endPoint x: 1129, endPoint y: 261, distance: 1023.9
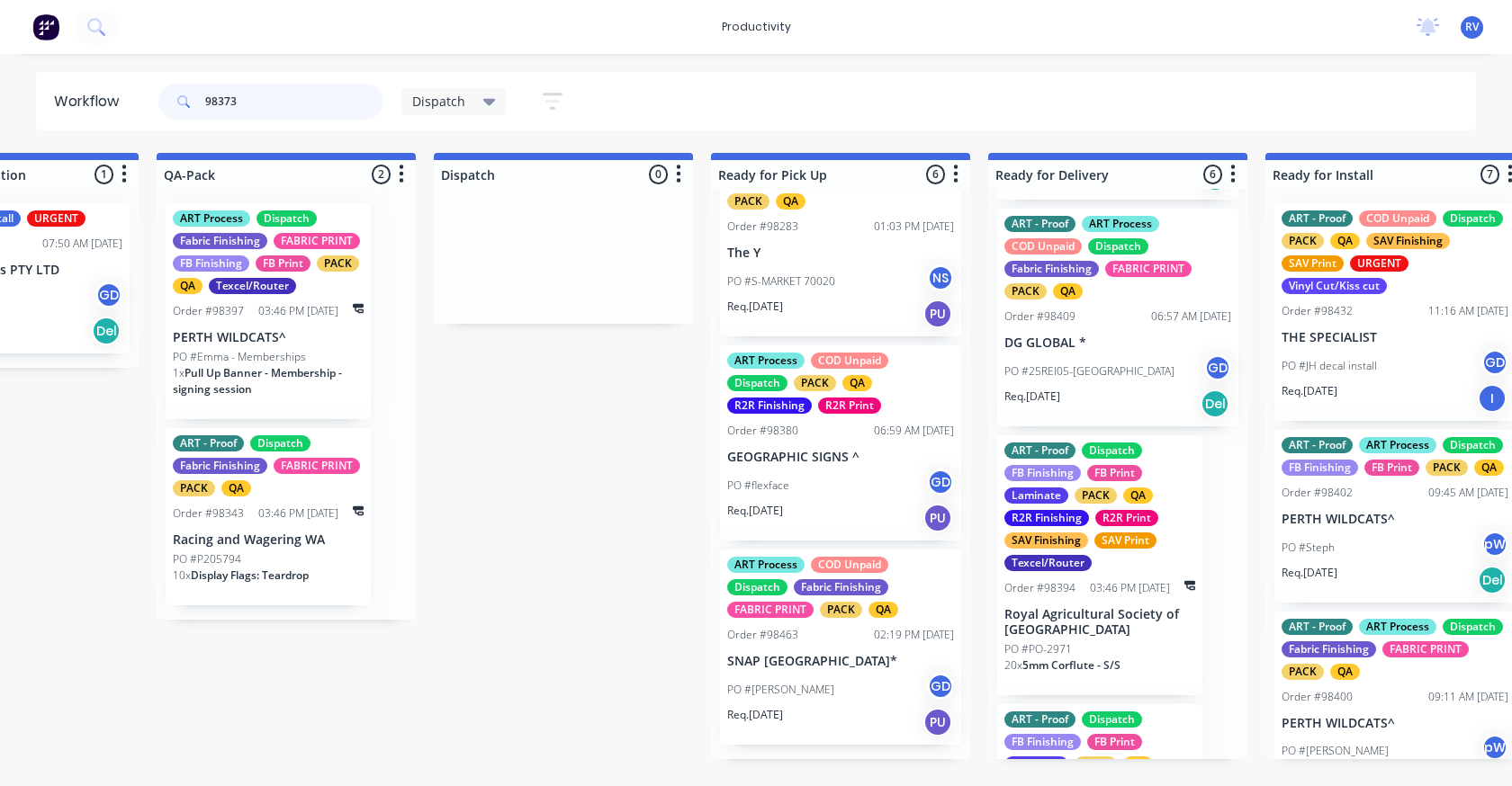
scroll to position [0, 982]
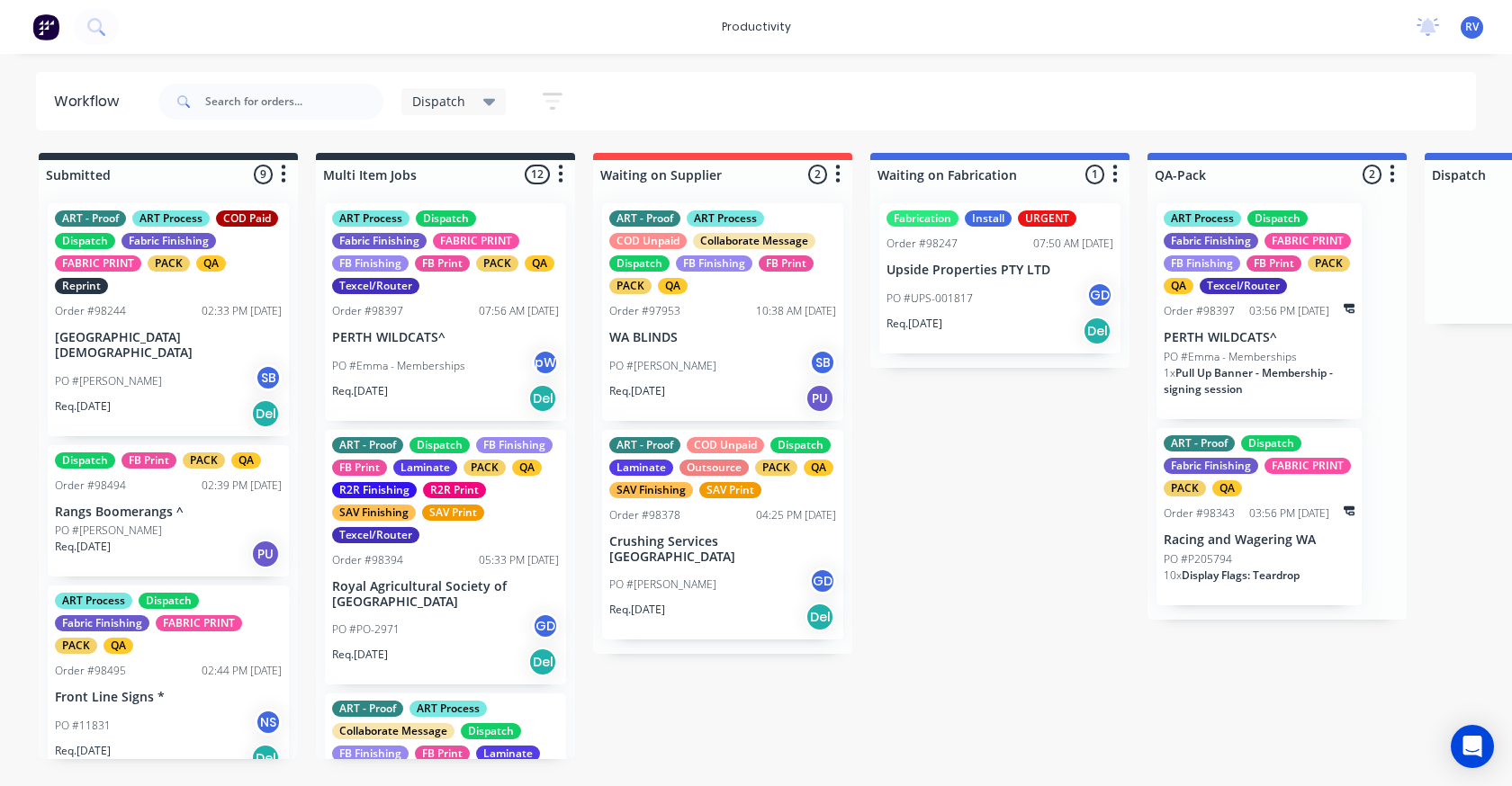
click at [436, 105] on span "Dispatch" at bounding box center [438, 100] width 53 height 19
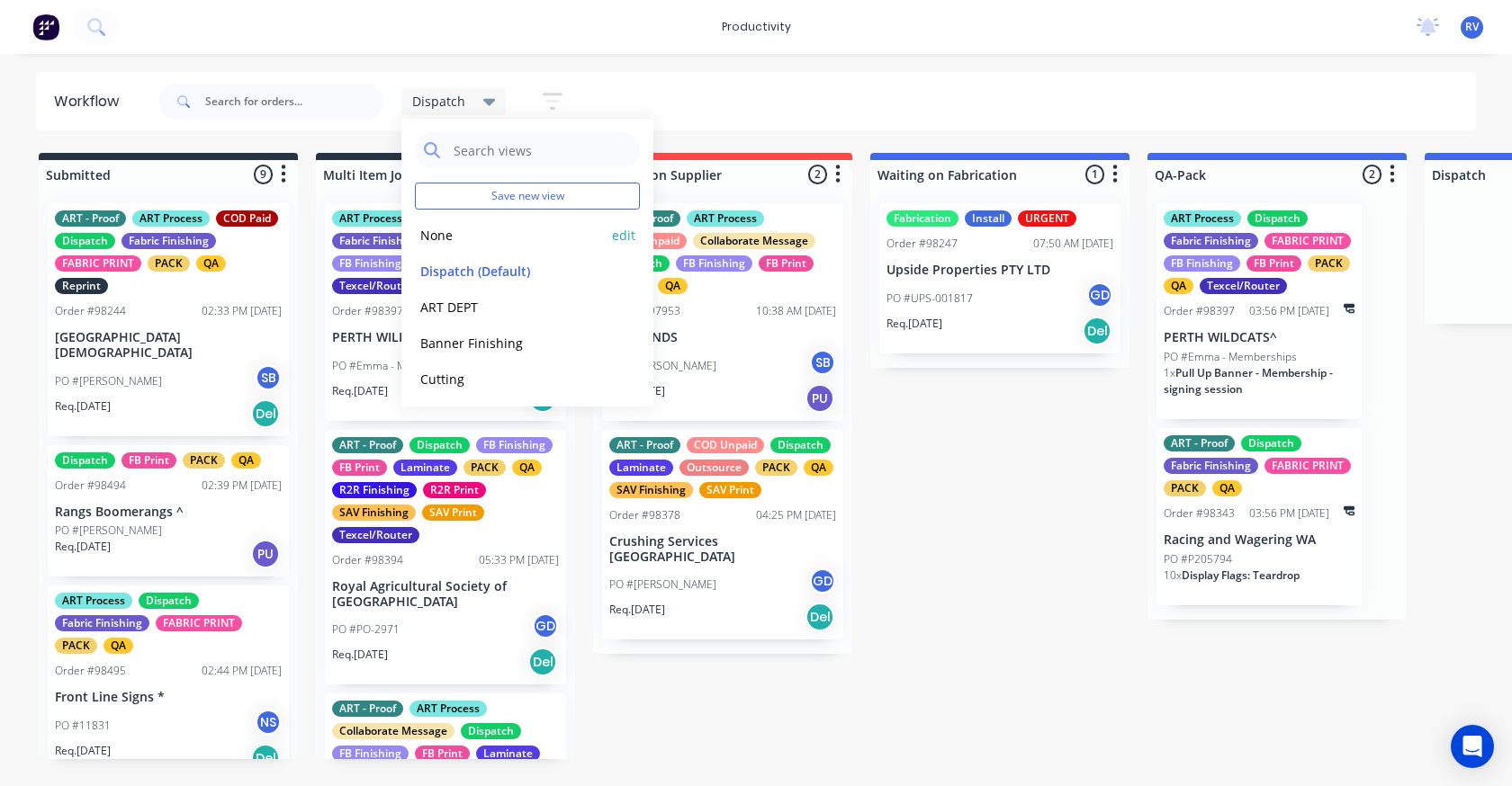
click at [447, 237] on button "None" at bounding box center [510, 235] width 191 height 20
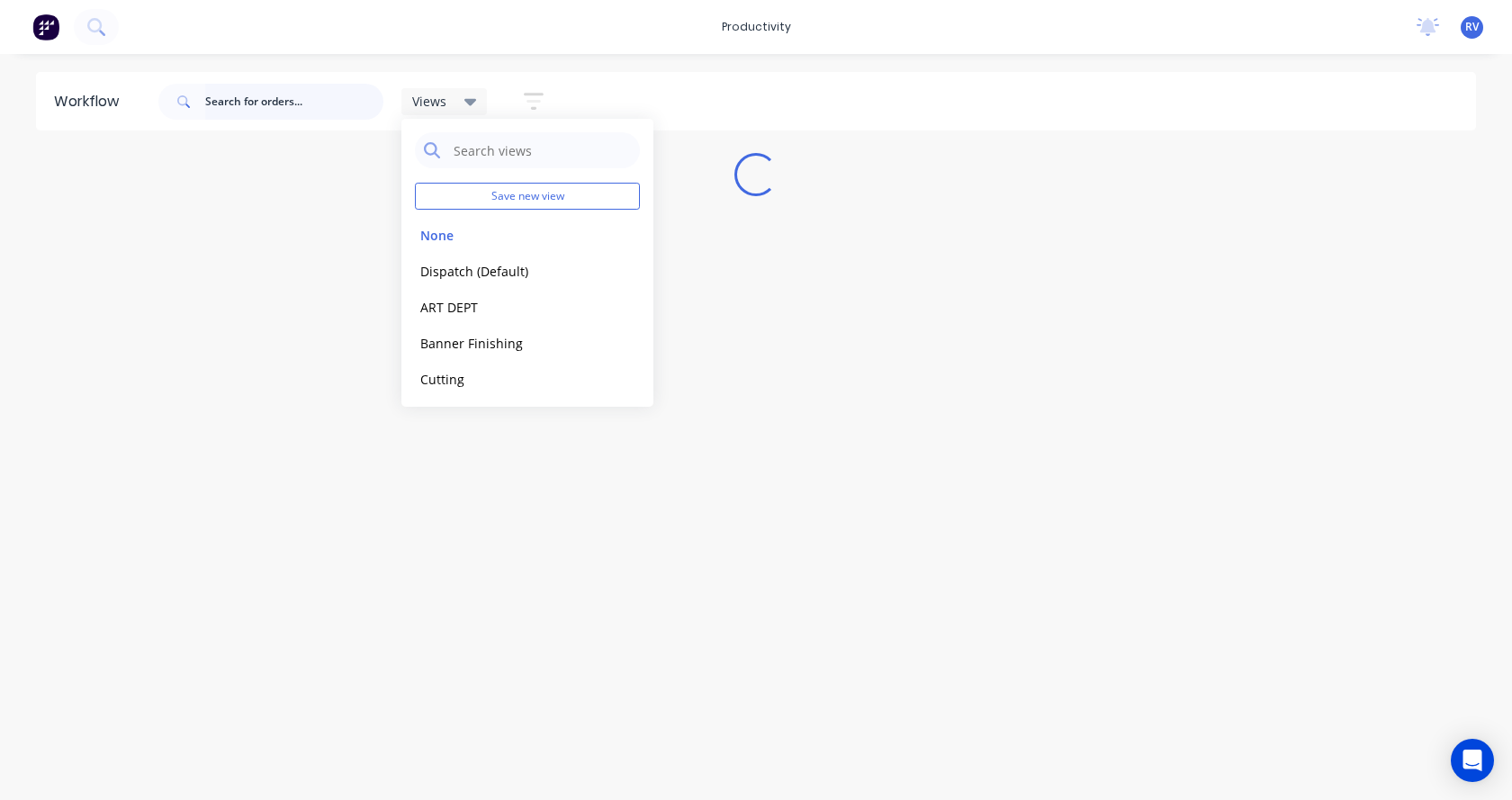
click at [279, 109] on input "text" at bounding box center [294, 101] width 179 height 36
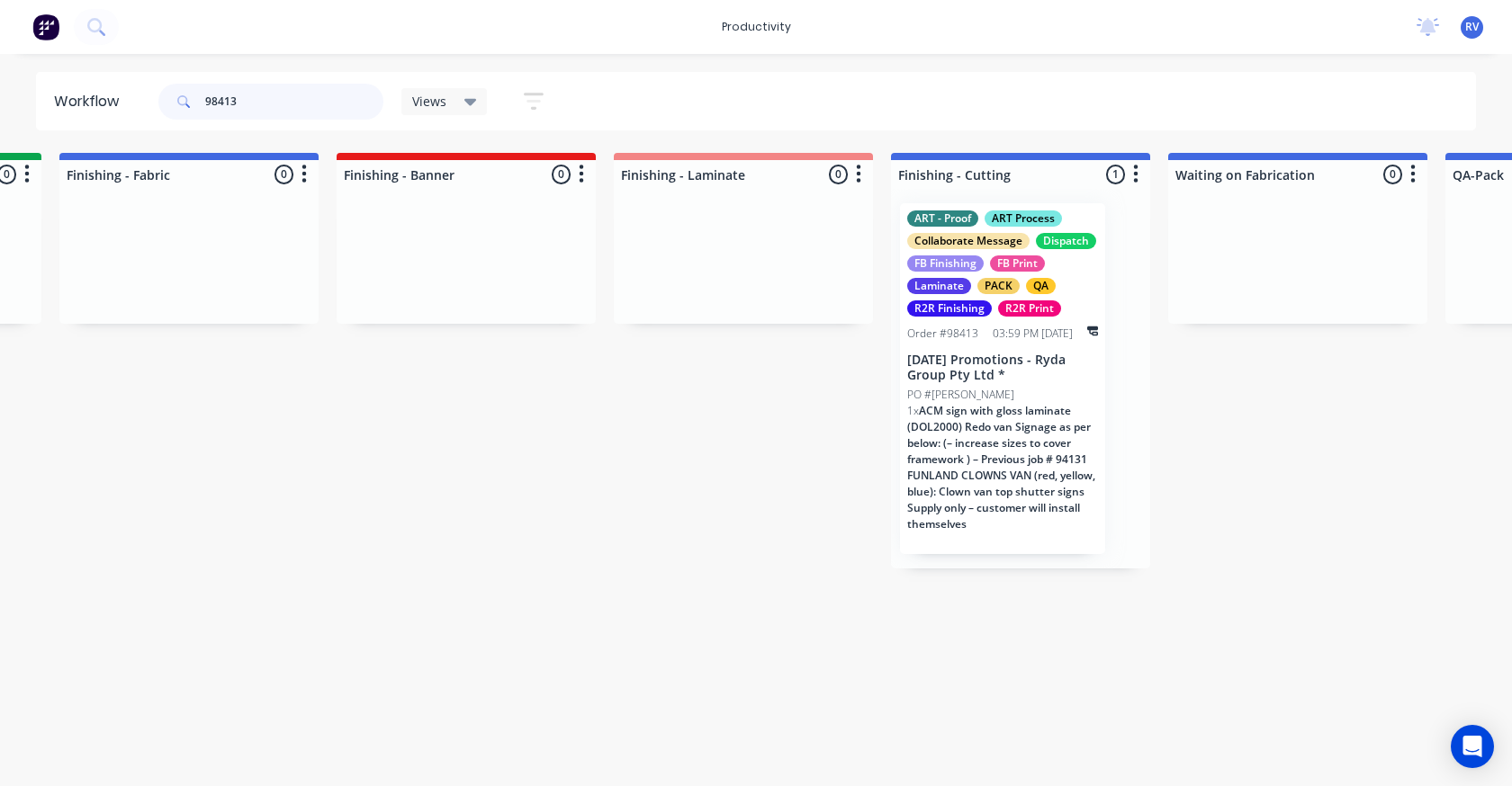
scroll to position [0, 3616]
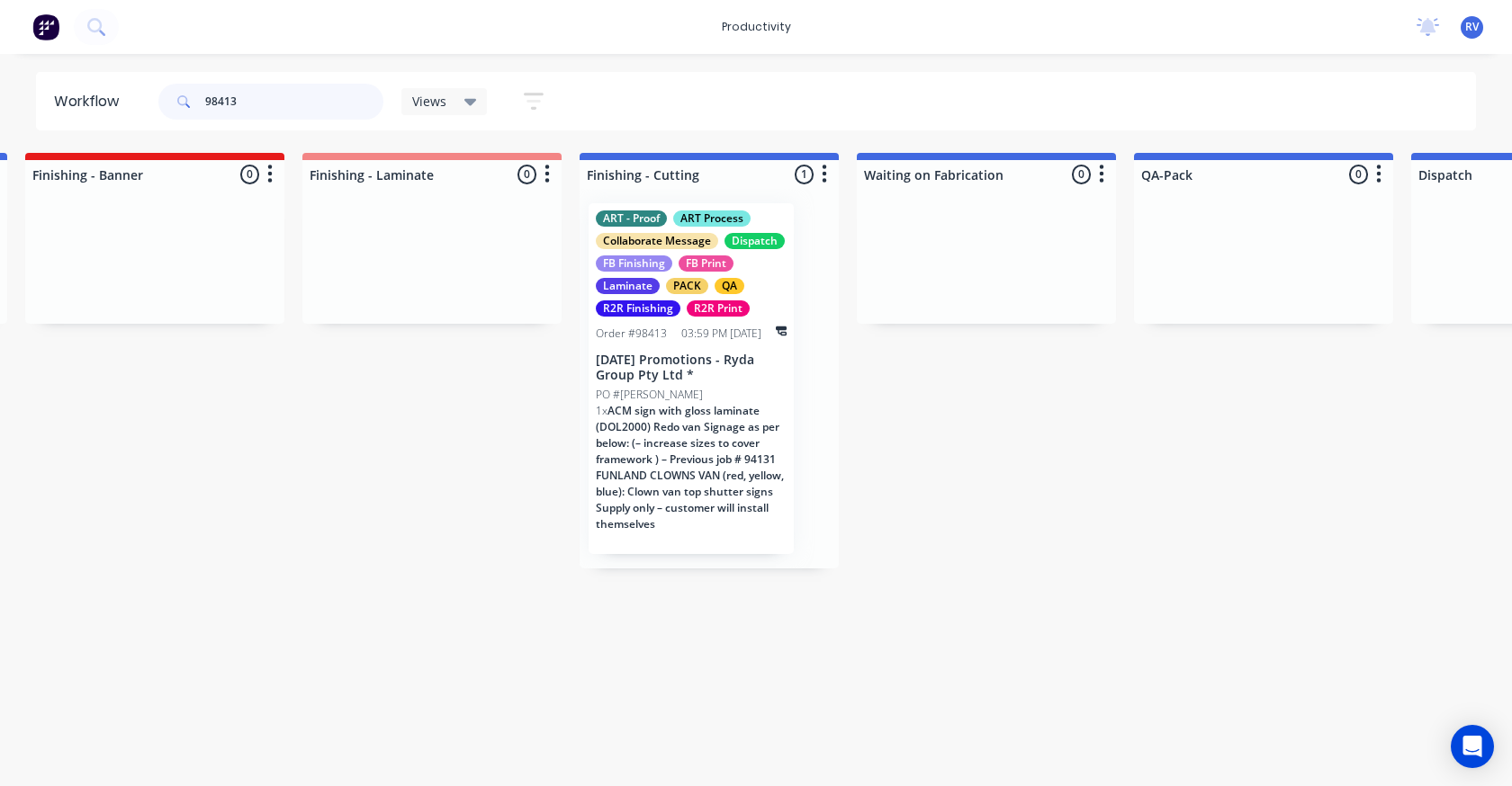
type input "98413"
click at [694, 434] on span "ACM sign with gloss laminate (DOL2000) Redo van Signage as per below: (– increa…" at bounding box center [690, 467] width 188 height 129
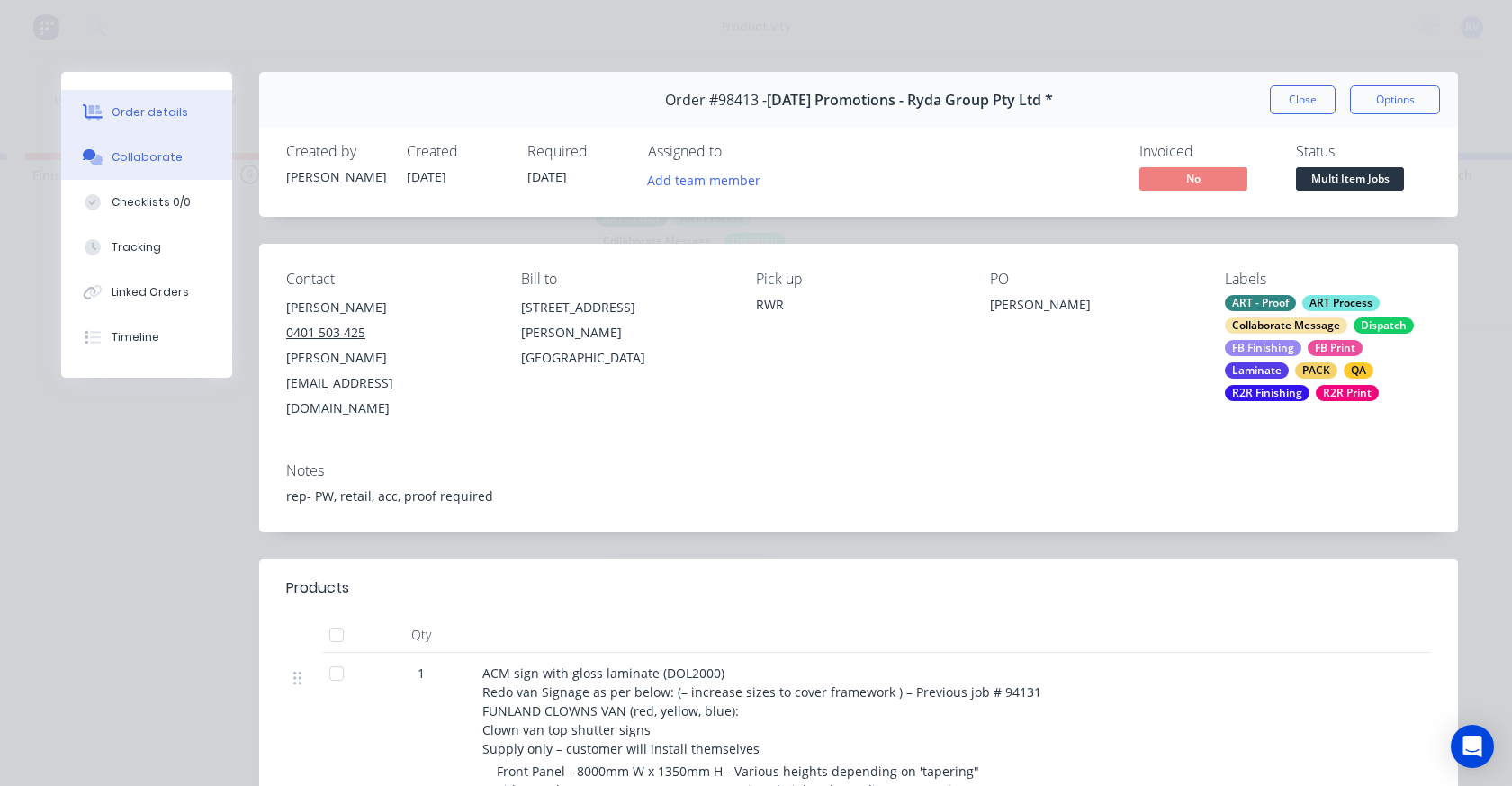
click at [135, 171] on button "Collaborate" at bounding box center [146, 157] width 171 height 45
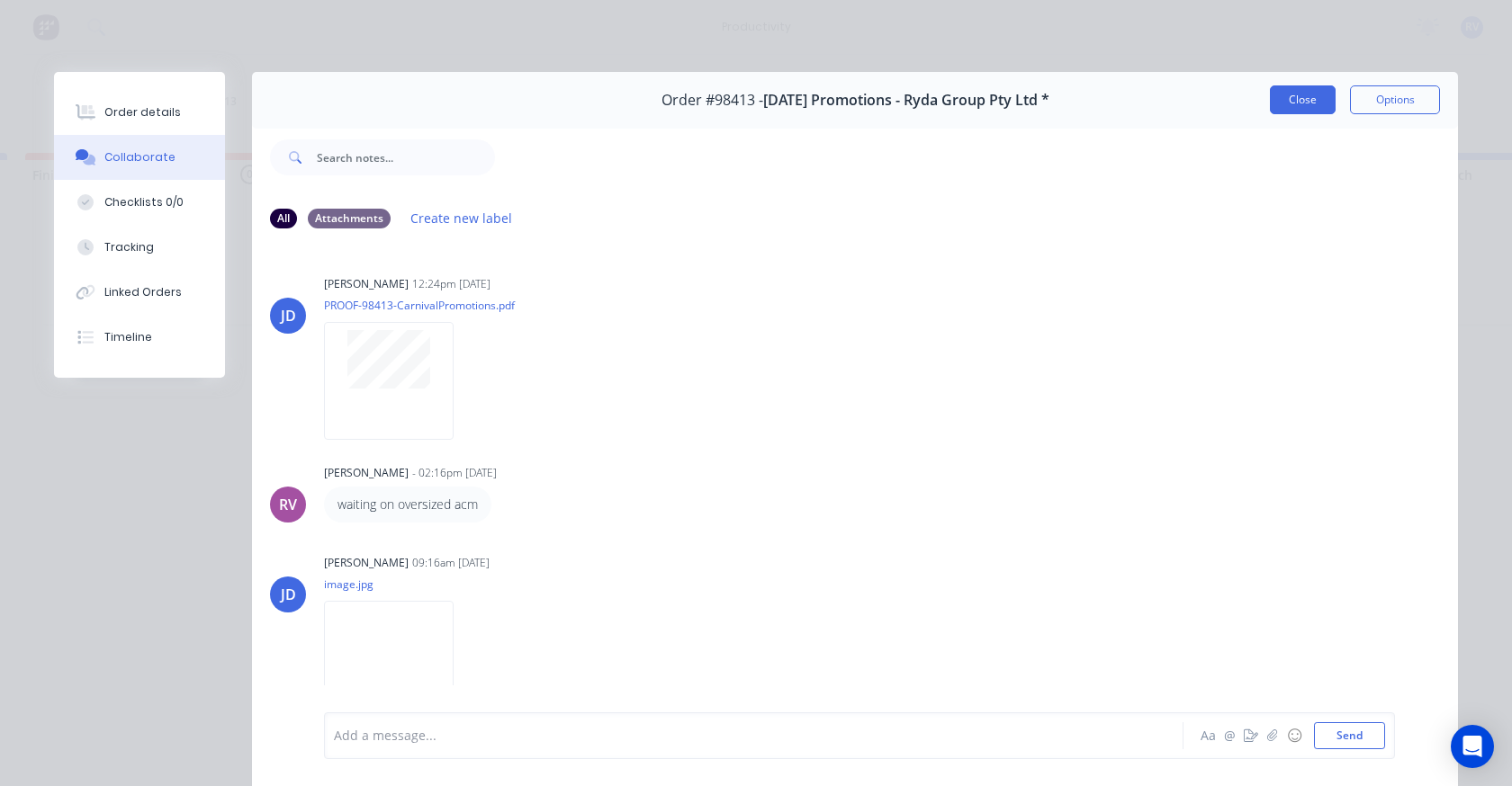
click at [1271, 108] on button "Close" at bounding box center [1302, 100] width 65 height 29
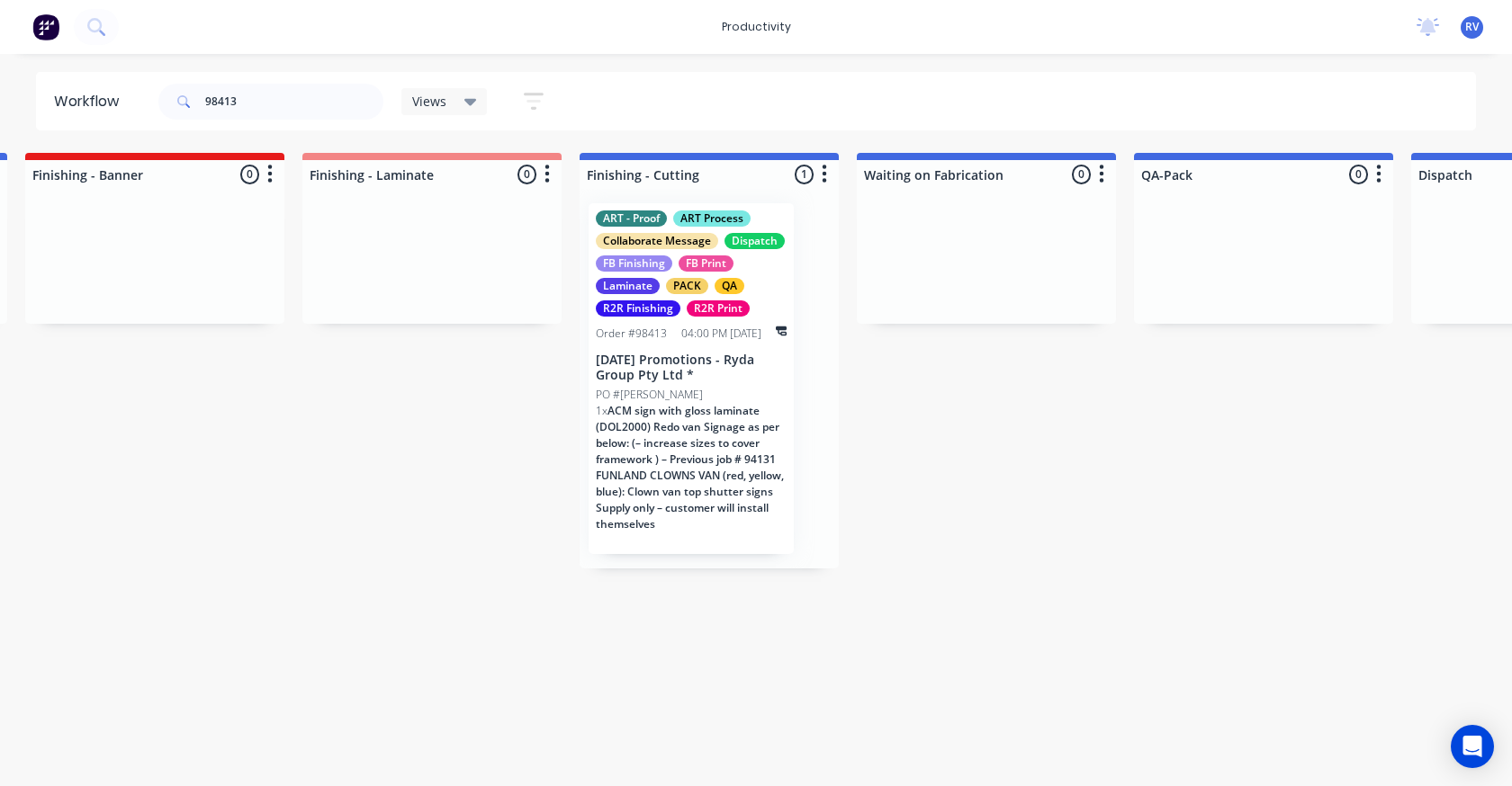
click at [429, 110] on div "Views" at bounding box center [444, 101] width 87 height 27
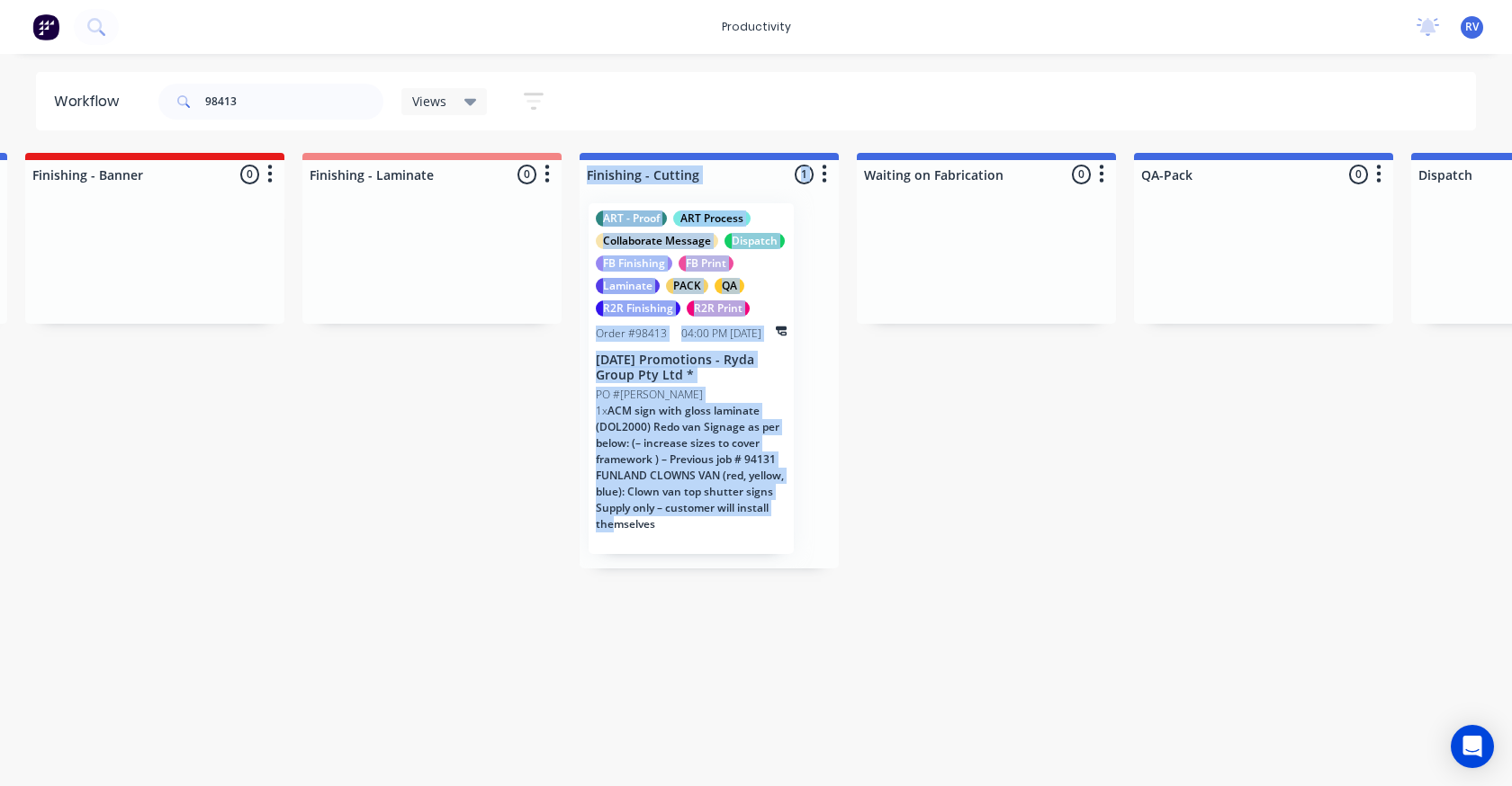
drag, startPoint x: 325, startPoint y: 547, endPoint x: 621, endPoint y: 604, distance: 301.4
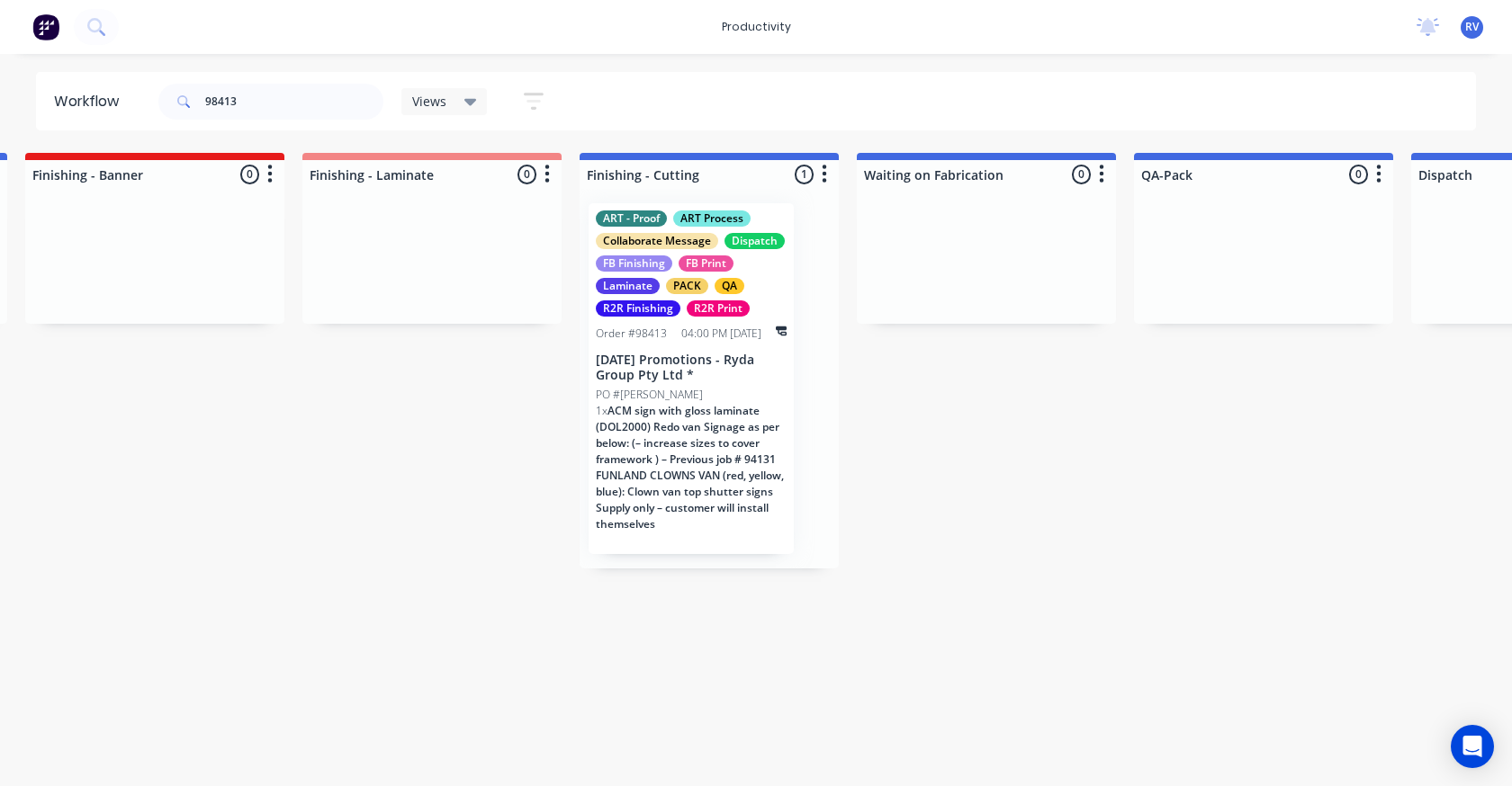
drag, startPoint x: 679, startPoint y: 645, endPoint x: 709, endPoint y: 654, distance: 31.3
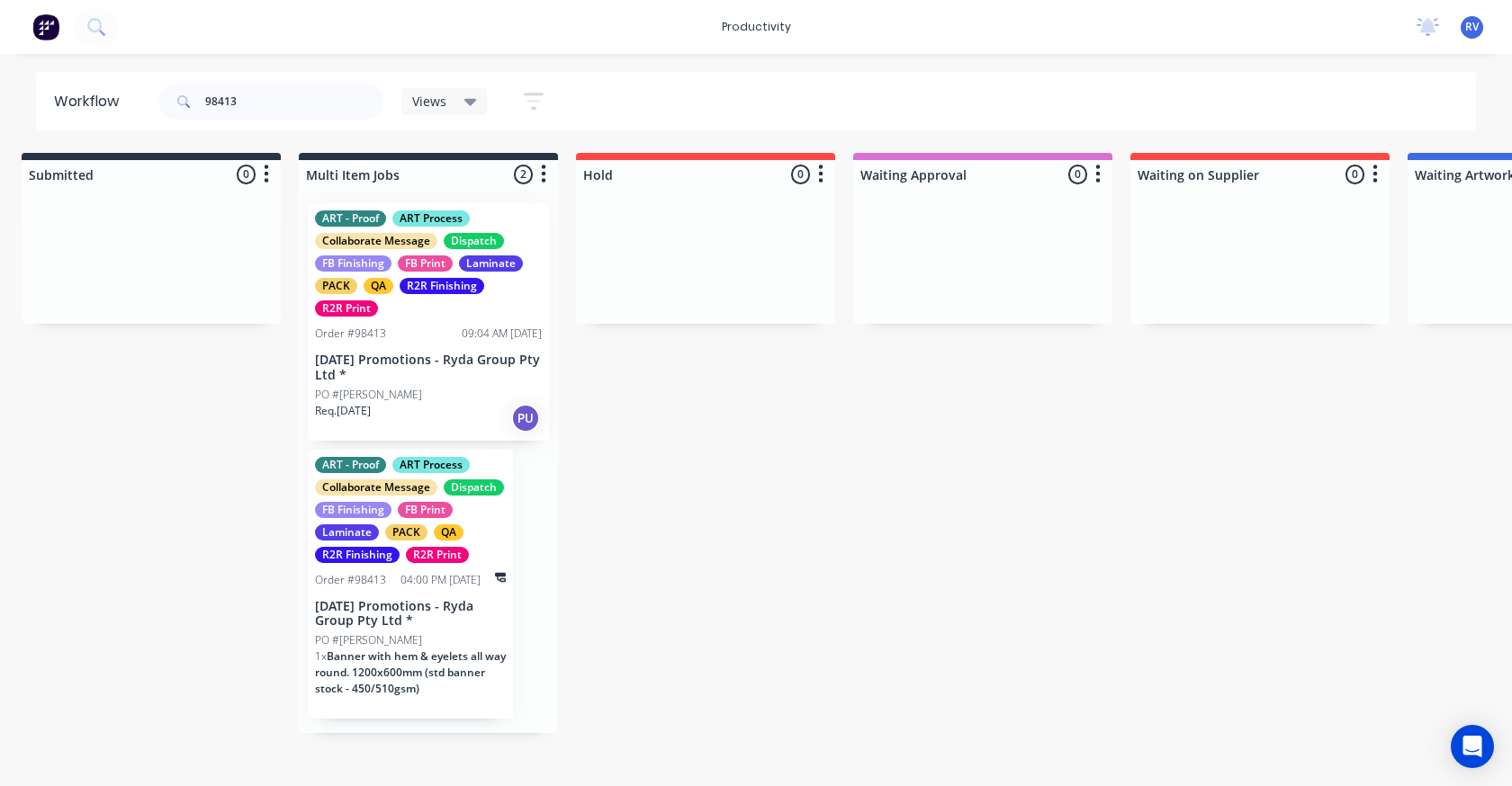
scroll to position [0, 0]
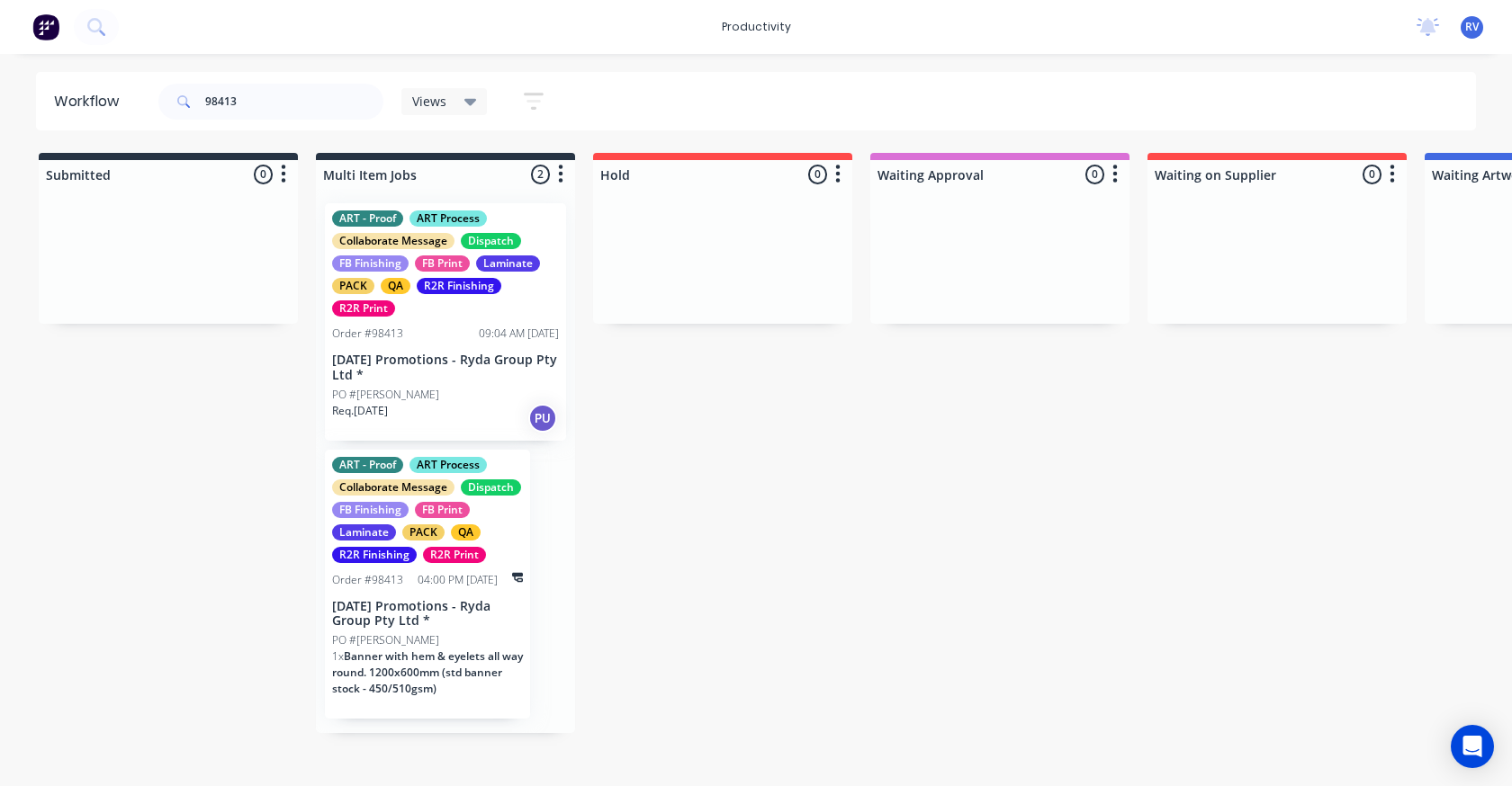
click at [435, 295] on div "ART - Proof ART Process Collaborate Message Dispatch FB Finishing FB Print Lami…" at bounding box center [445, 263] width 226 height 106
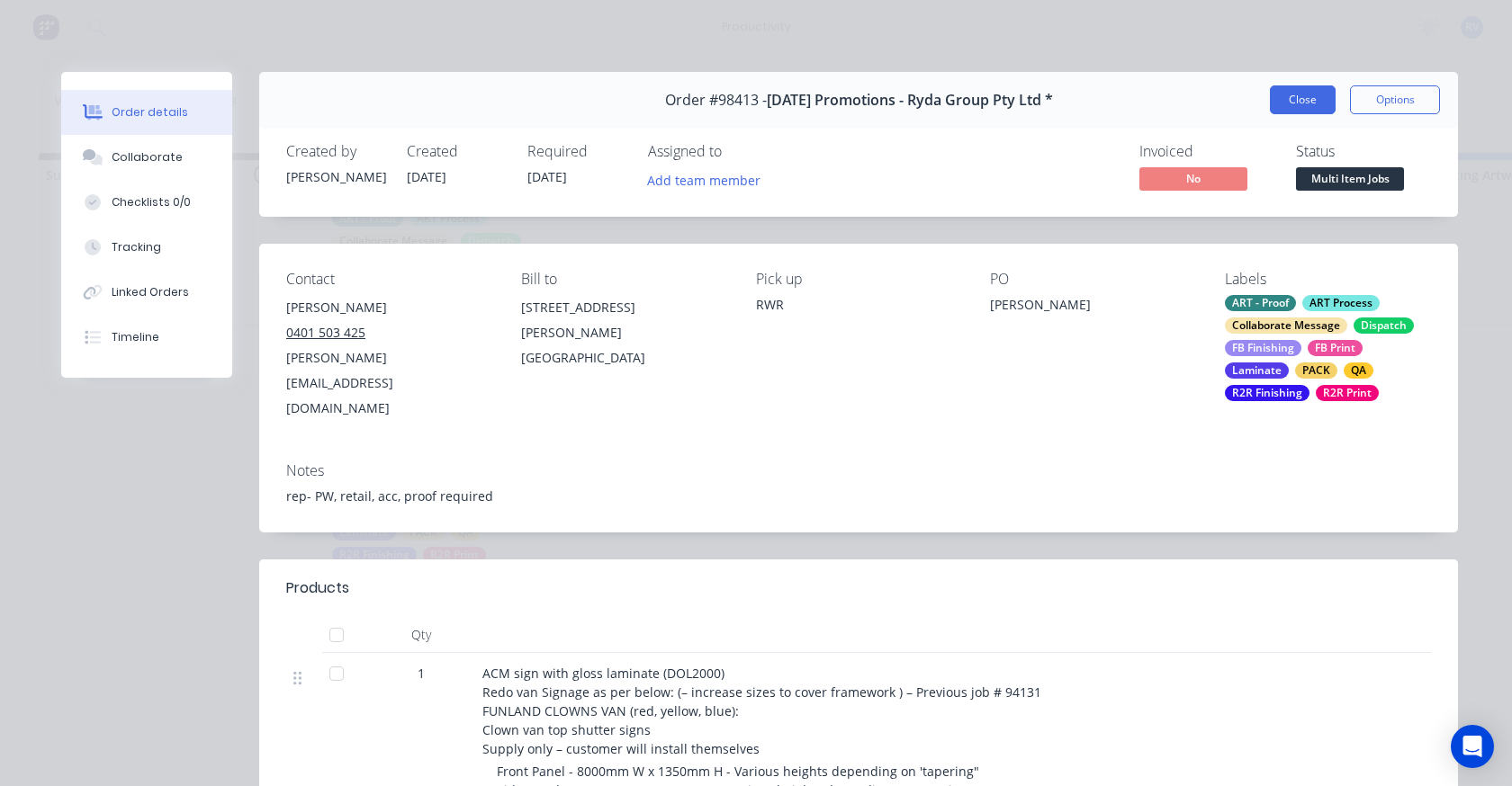
click at [1286, 93] on button "Close" at bounding box center [1302, 100] width 65 height 29
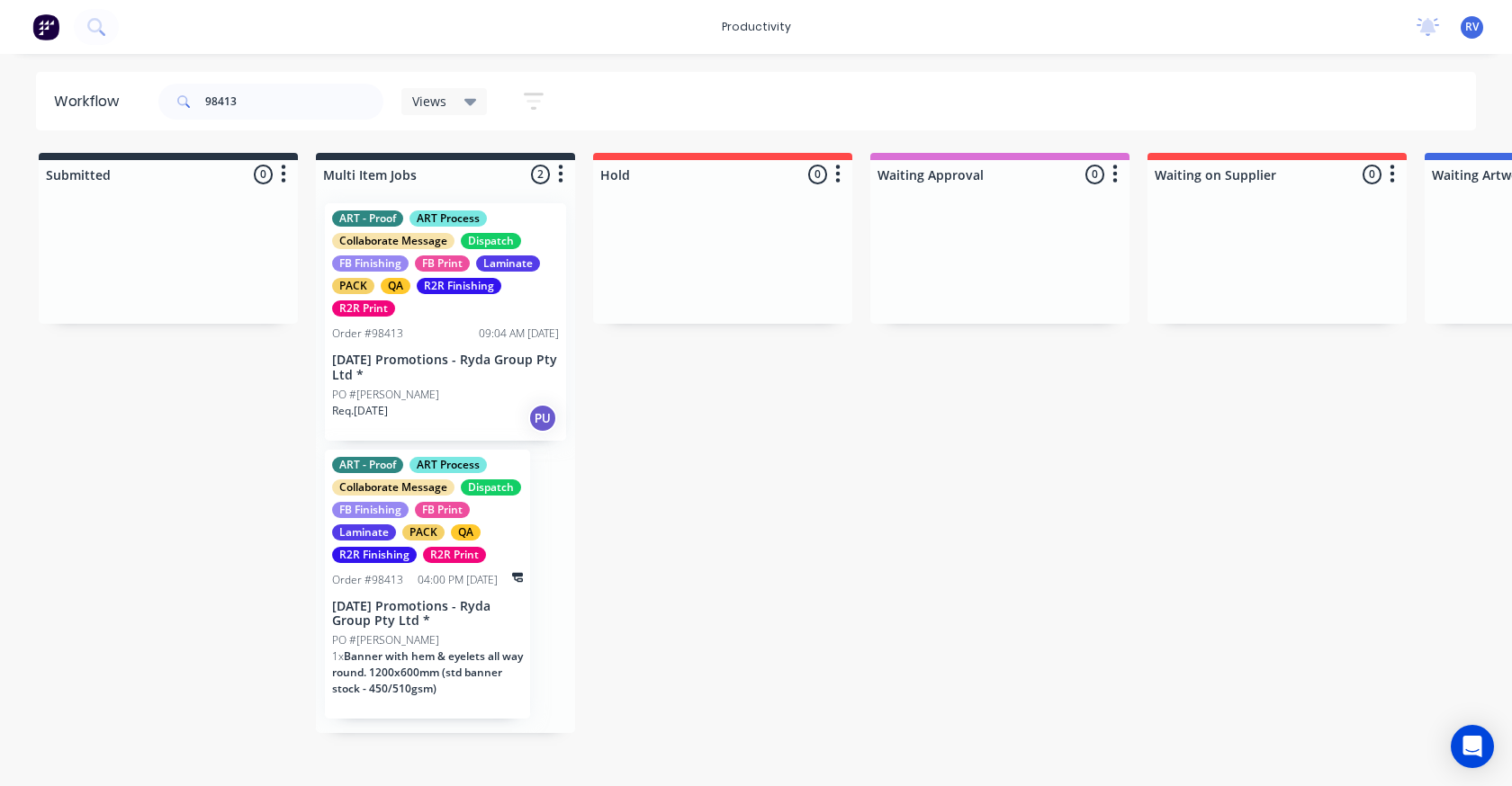
click at [423, 536] on div "PACK" at bounding box center [422, 532] width 42 height 17
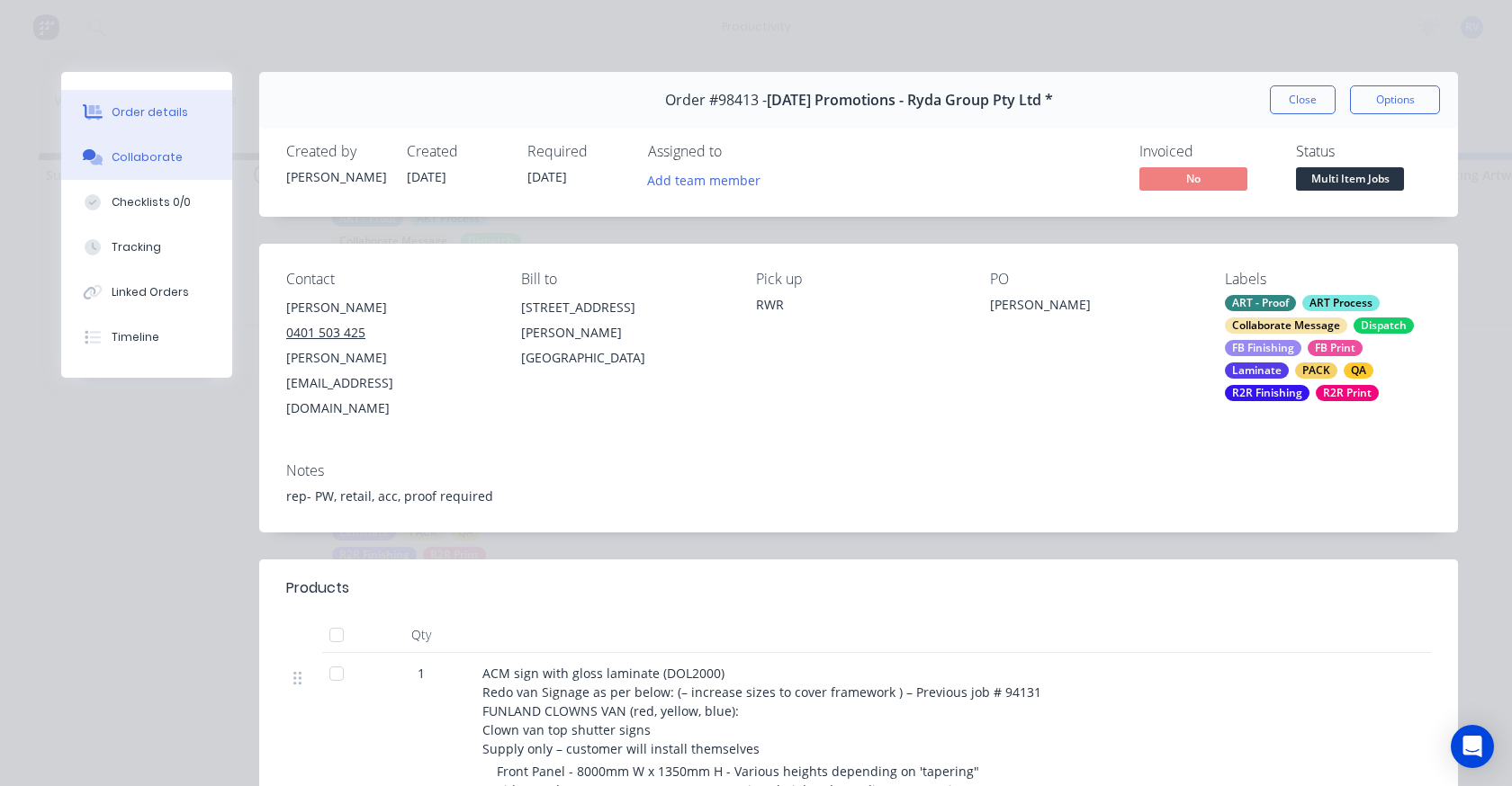
click at [156, 170] on button "Collaborate" at bounding box center [146, 157] width 171 height 45
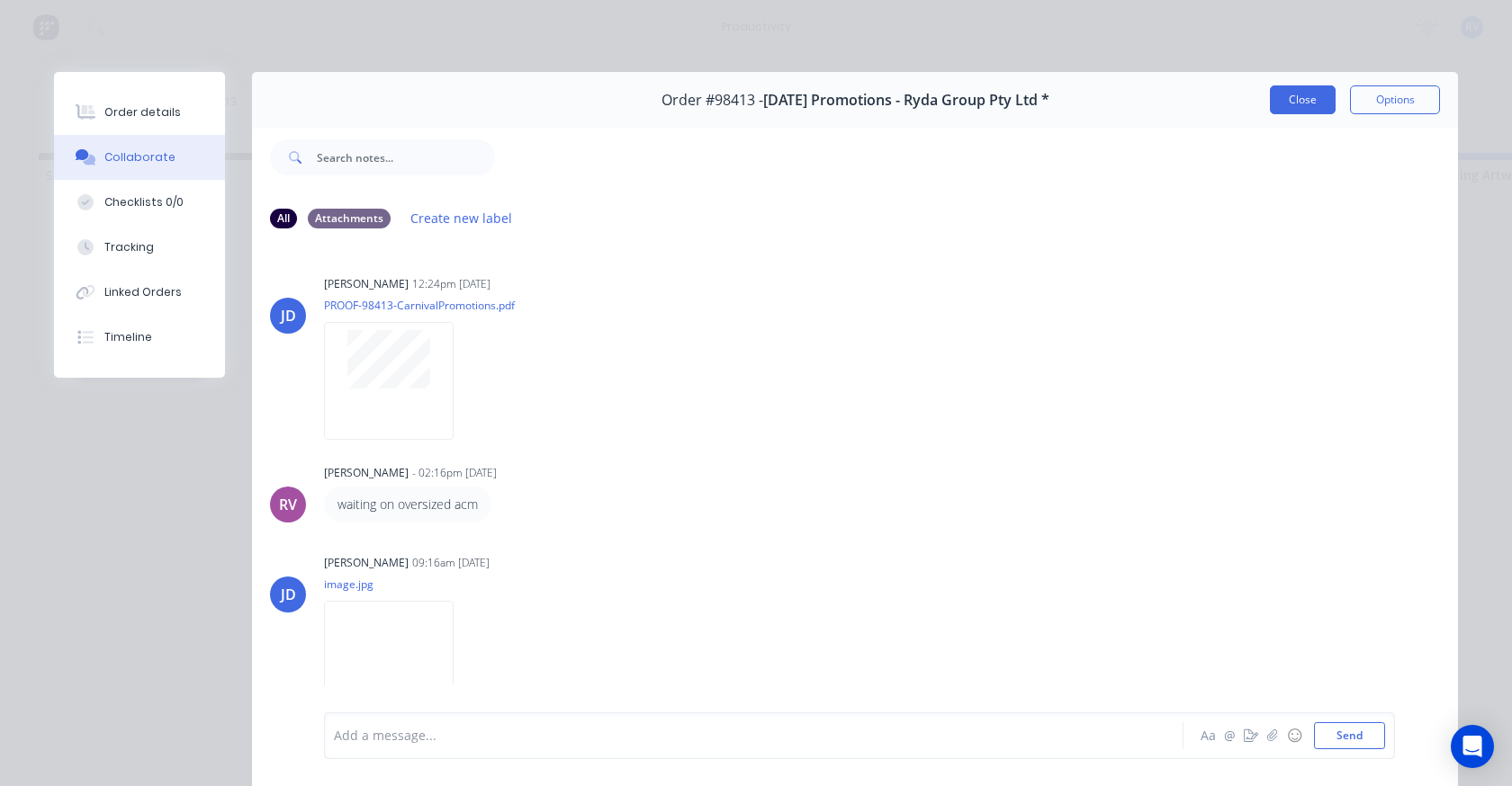
click at [1271, 106] on button "Close" at bounding box center [1302, 100] width 65 height 29
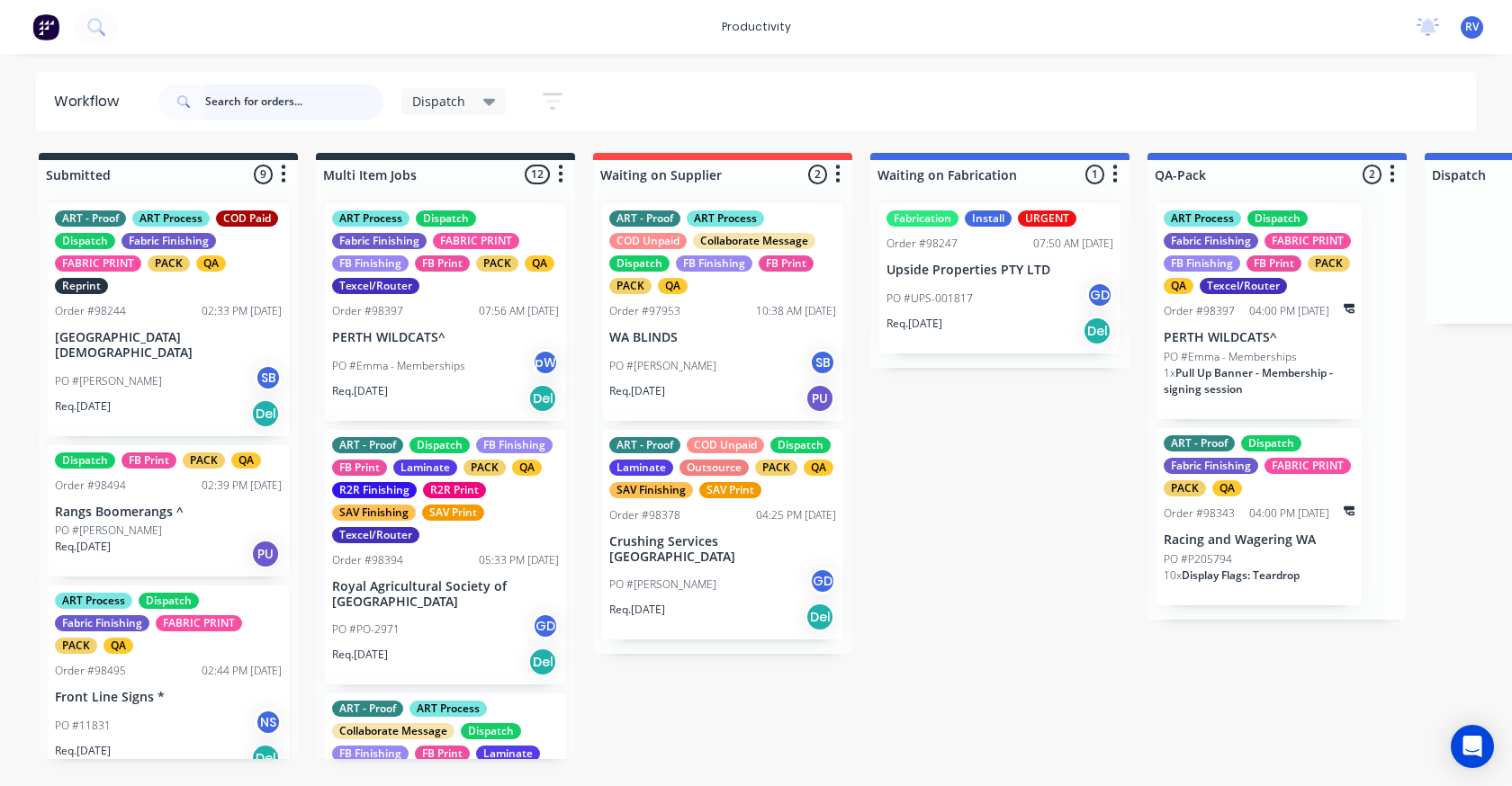
click at [272, 98] on input "text" at bounding box center [294, 101] width 179 height 36
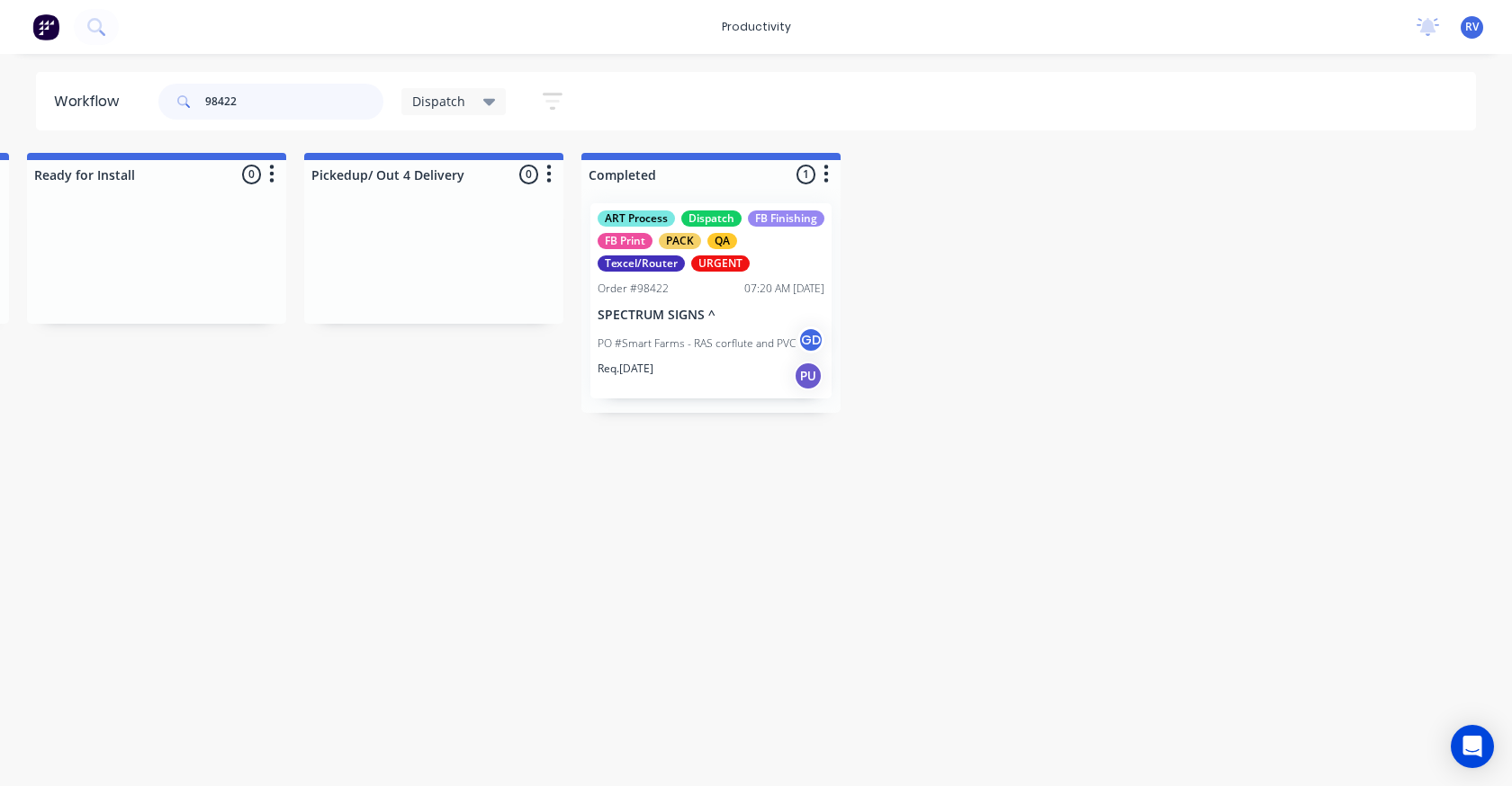
scroll to position [0, 2329]
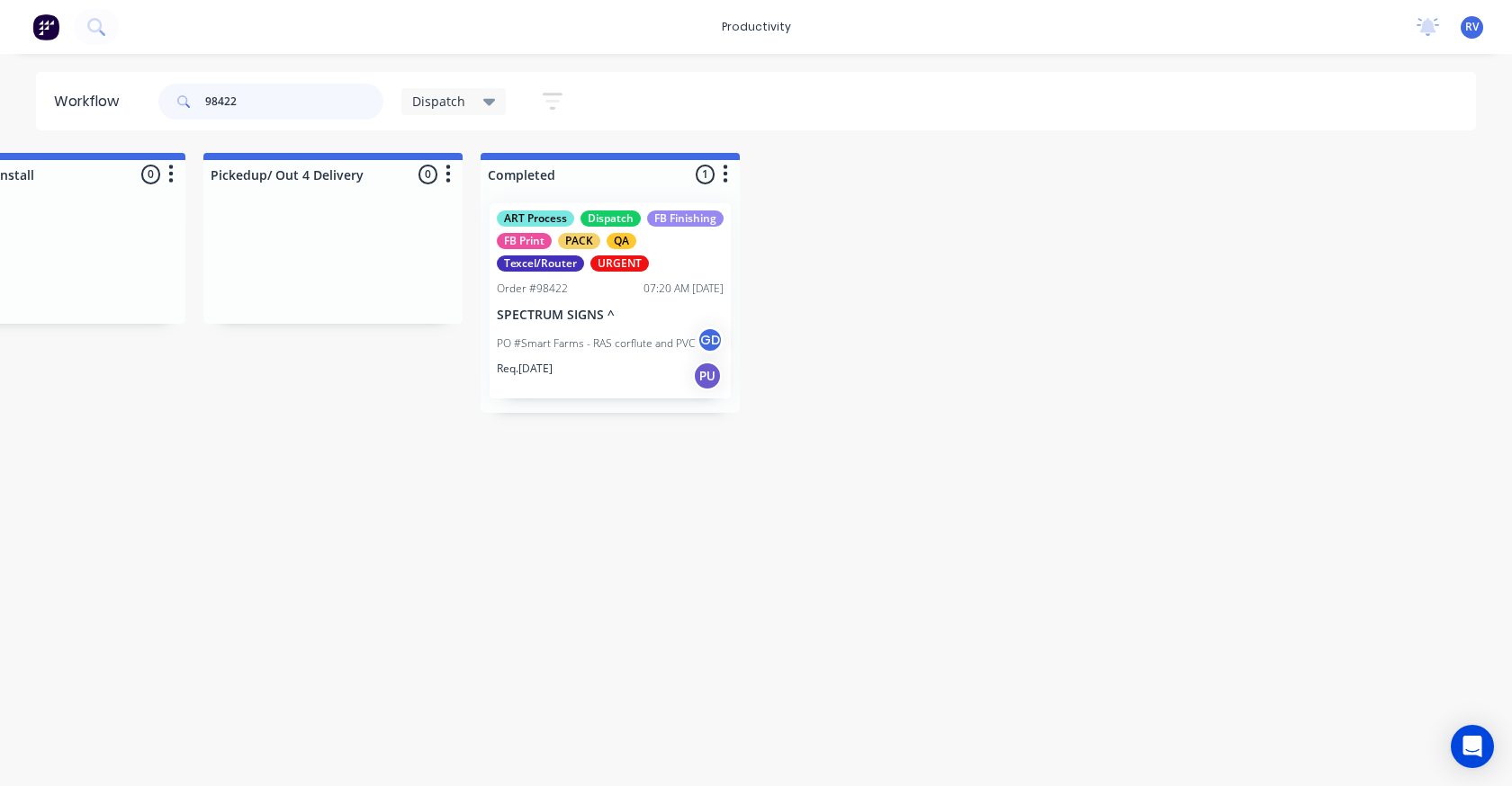
type input "98422"
click at [444, 118] on div "98422 Dispatch Save new view None edit Dispatch (Default) edit ART DEPT edit Ba…" at bounding box center [369, 101] width 427 height 54
drag, startPoint x: 436, startPoint y: 98, endPoint x: 437, endPoint y: 109, distance: 11.0
click at [436, 98] on span "Dispatch" at bounding box center [438, 100] width 53 height 19
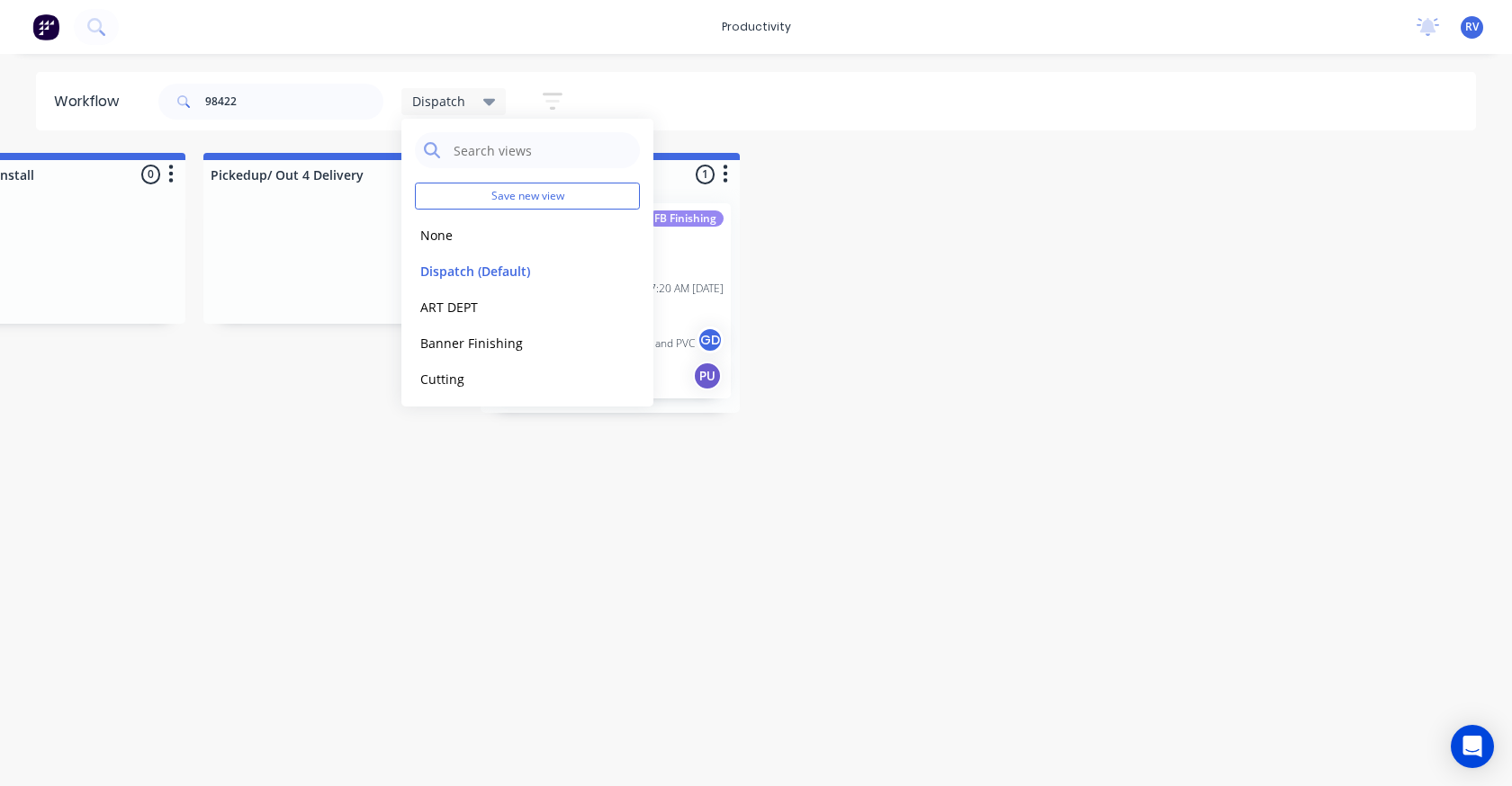
drag, startPoint x: 435, startPoint y: 277, endPoint x: 451, endPoint y: 450, distance: 173.7
click at [435, 279] on button "Dispatch (Default)" at bounding box center [510, 271] width 191 height 20
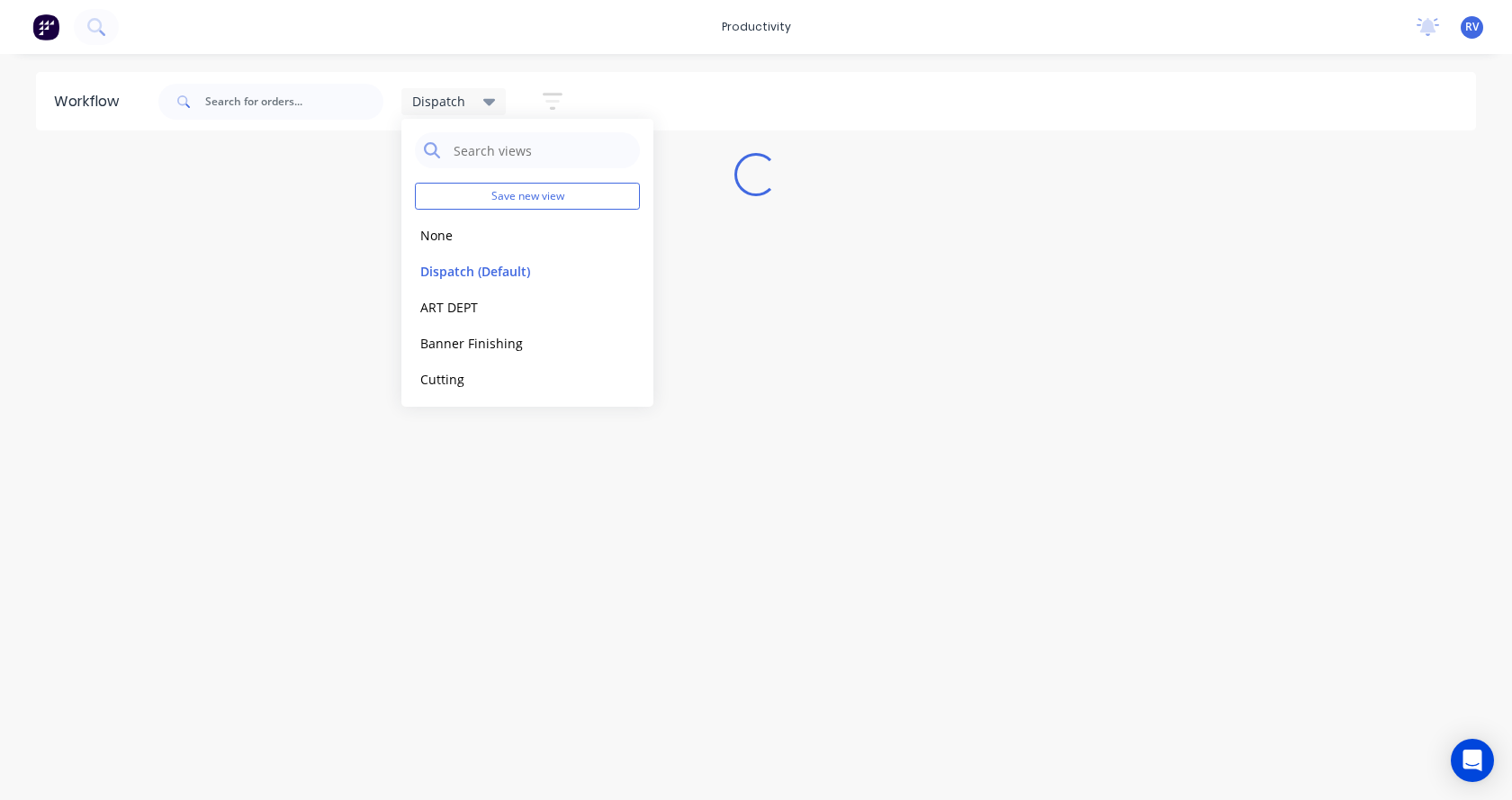
click at [462, 474] on div "Workflow Dispatch Save new view None edit Dispatch (Default) edit ART DEPT edit…" at bounding box center [756, 418] width 1512 height 692
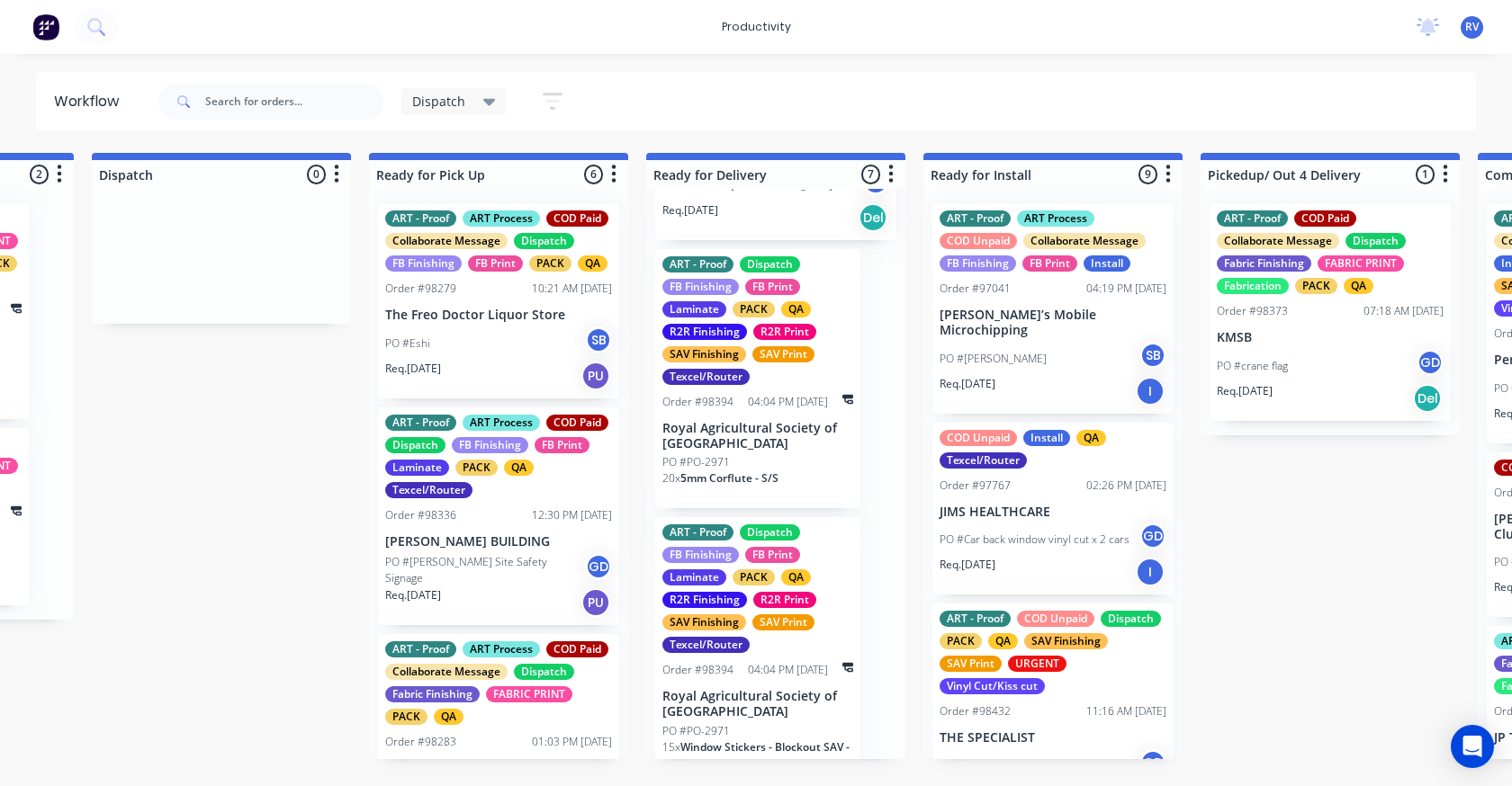
scroll to position [1163, 0]
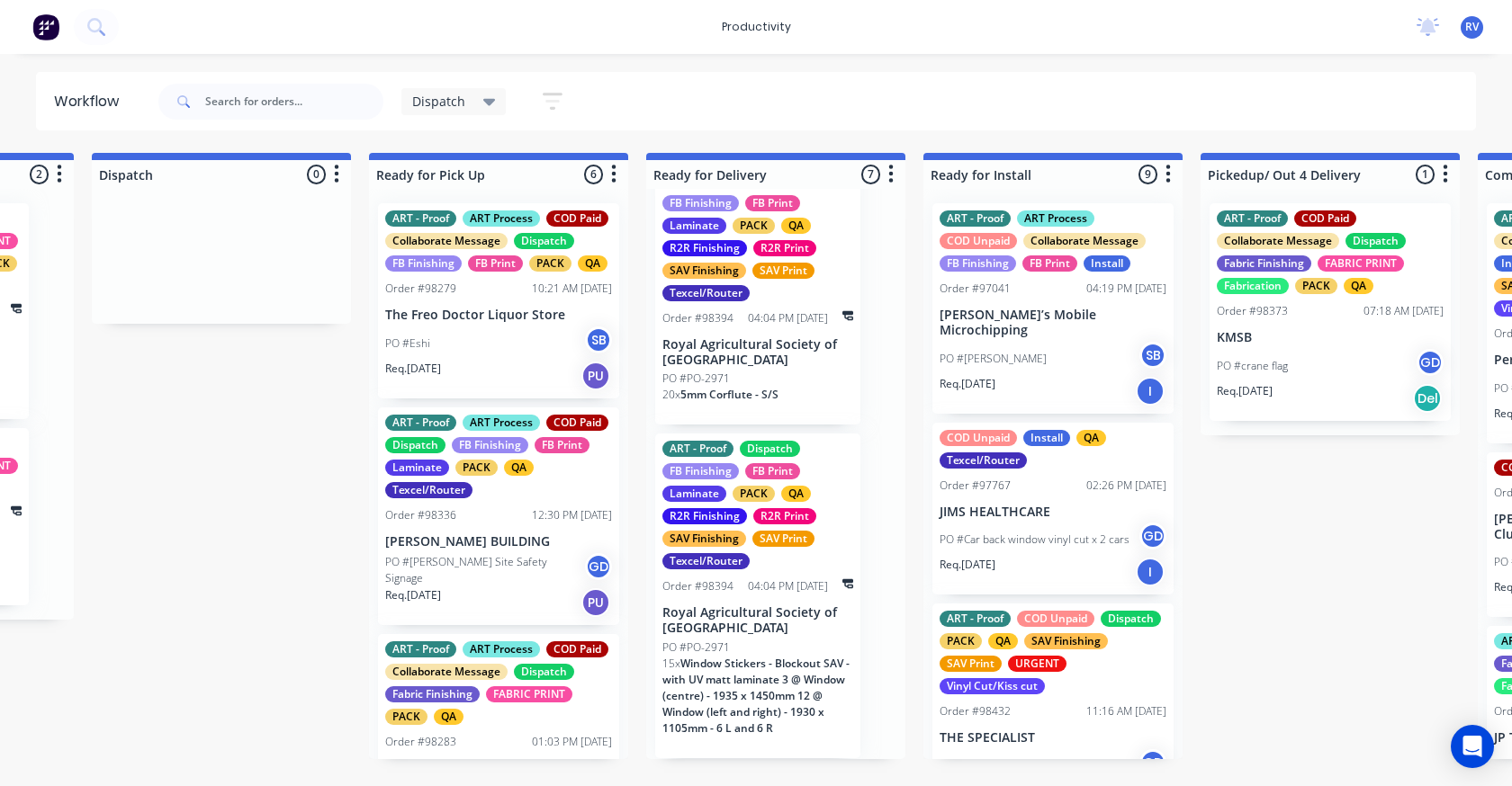
click at [726, 479] on div "FB Finishing" at bounding box center [700, 471] width 76 height 17
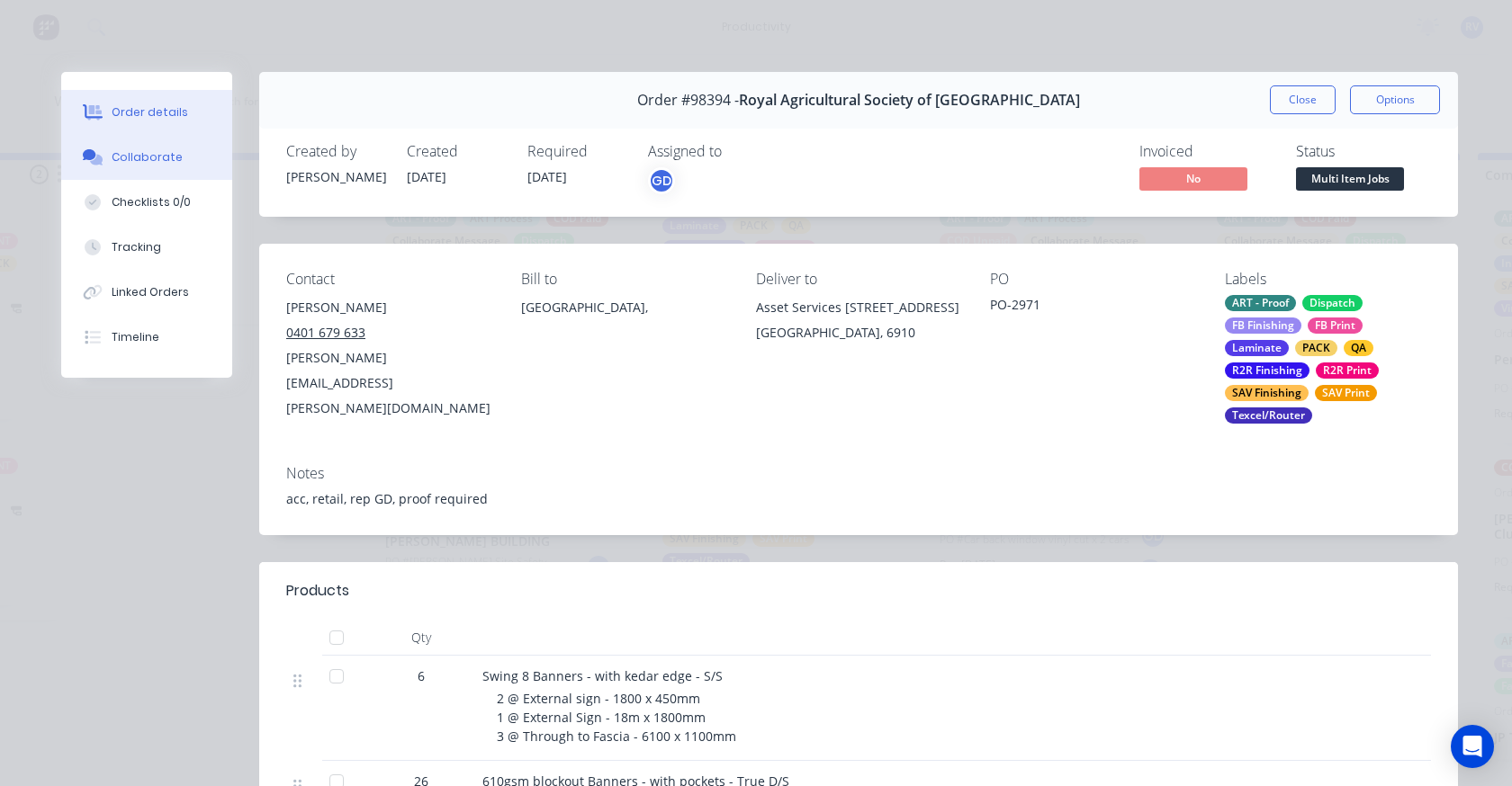
click at [128, 161] on div "Collaborate" at bounding box center [146, 157] width 71 height 17
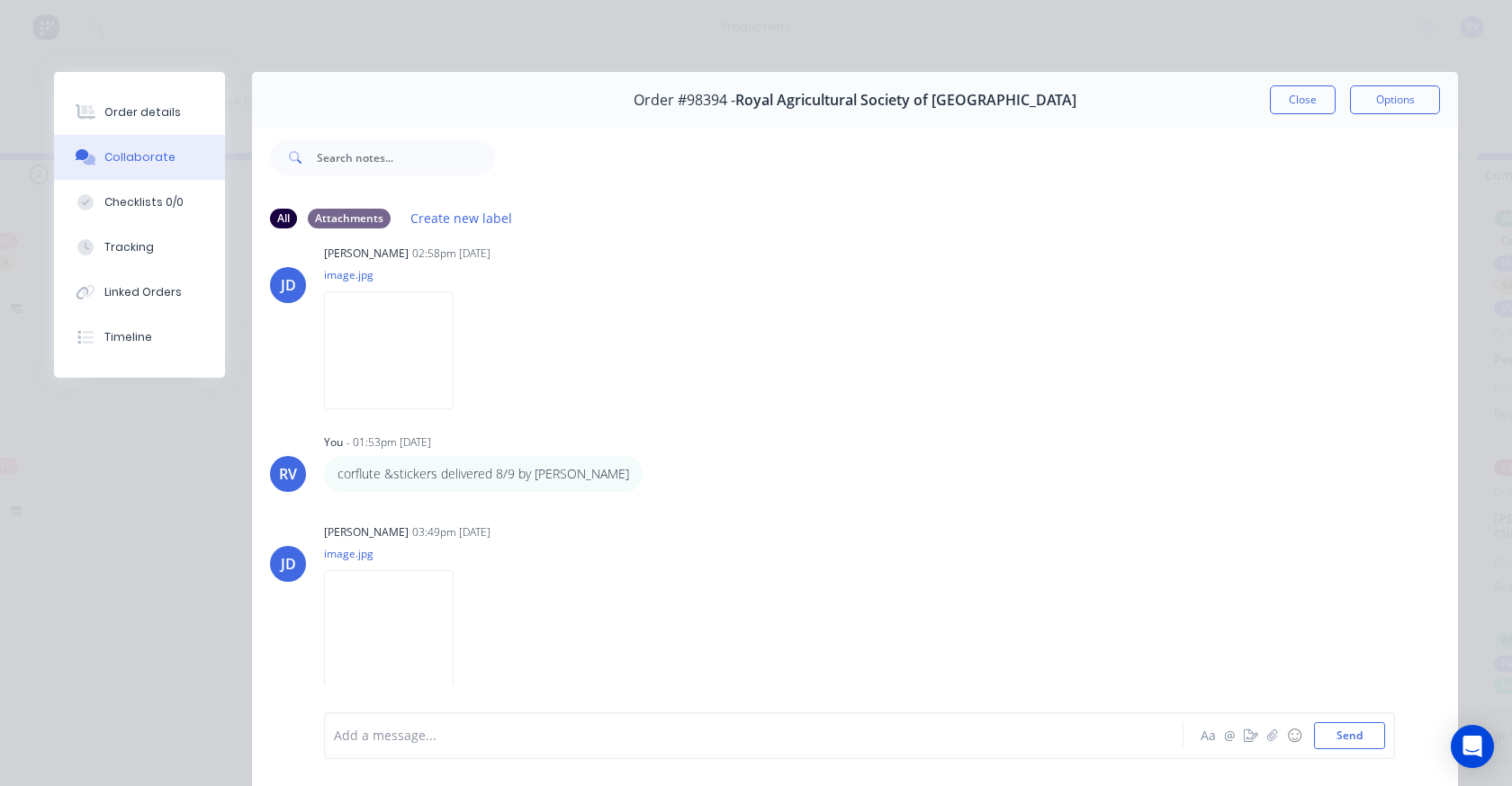
scroll to position [2225, 0]
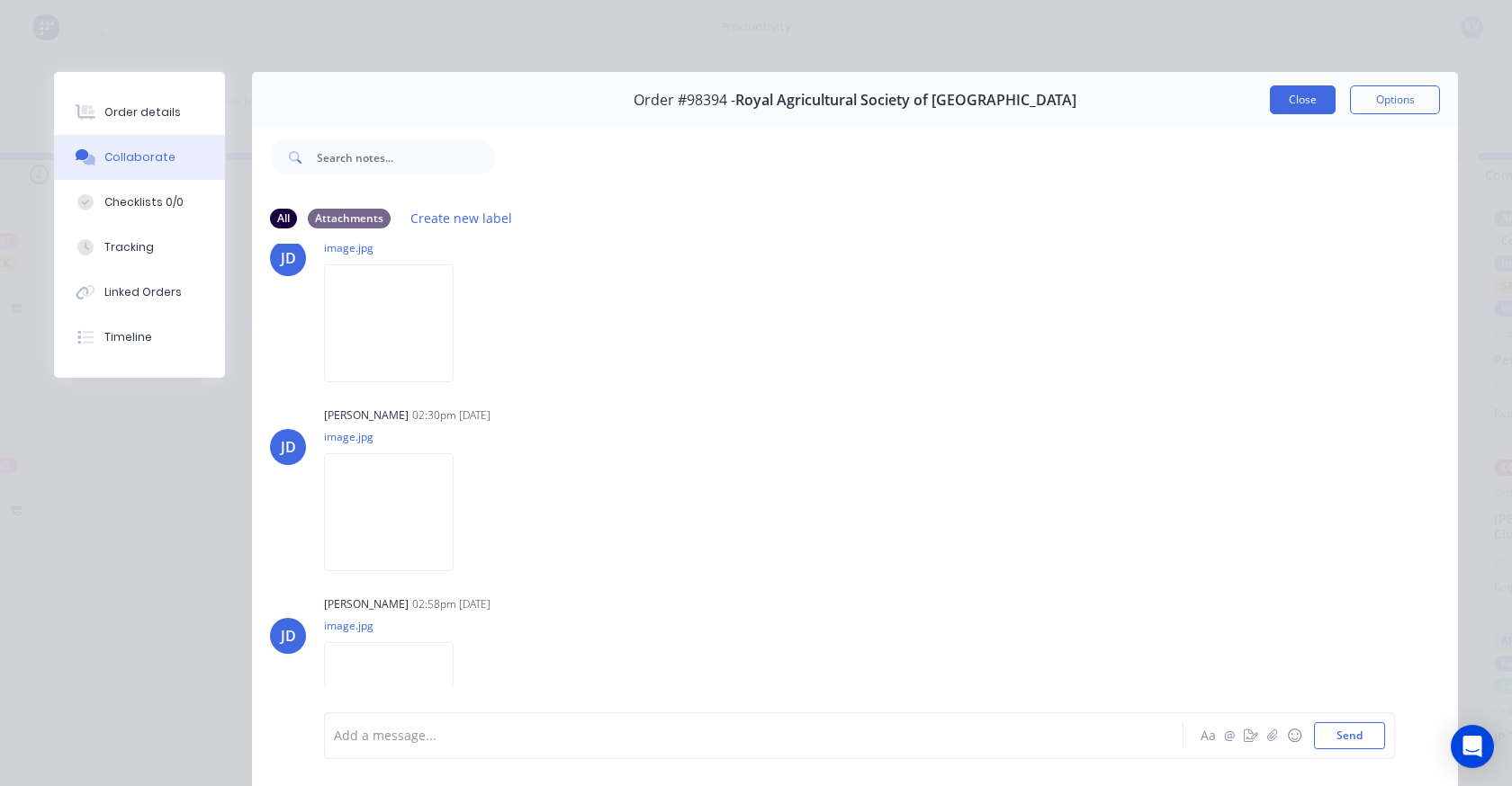
drag, startPoint x: 1292, startPoint y: 107, endPoint x: 997, endPoint y: 281, distance: 342.5
click at [1290, 107] on button "Close" at bounding box center [1302, 100] width 65 height 29
